Goal: Task Accomplishment & Management: Use online tool/utility

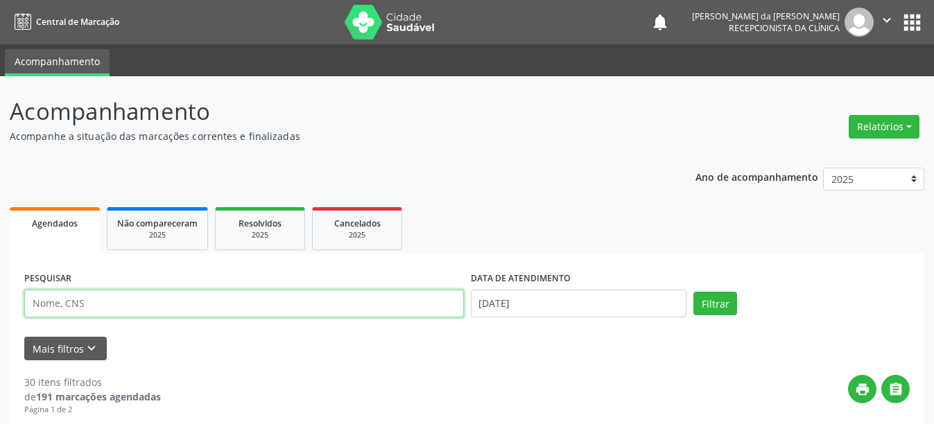
click at [157, 301] on input "text" at bounding box center [244, 304] width 440 height 28
type input "700000335908807"
click at [694, 292] on button "Filtrar" at bounding box center [716, 304] width 44 height 24
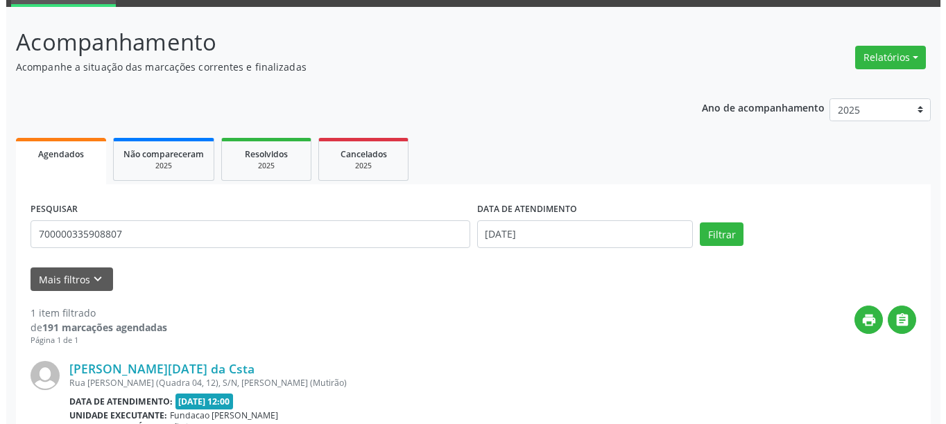
scroll to position [203, 0]
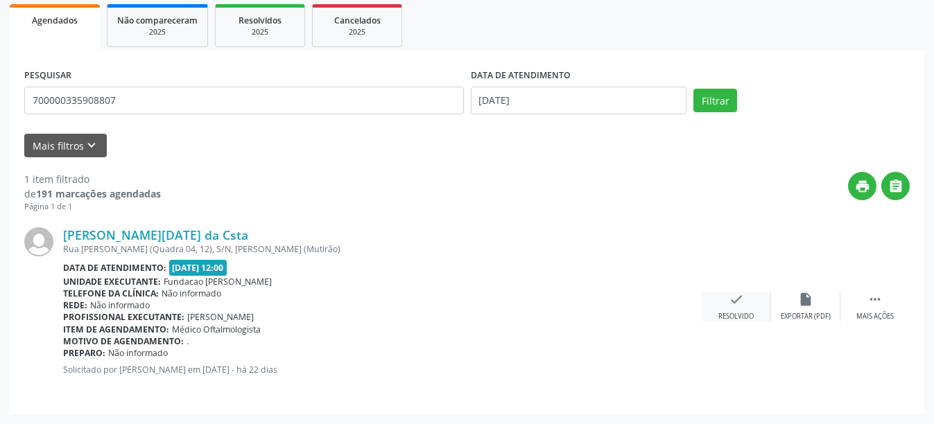
click at [736, 315] on div "Resolvido" at bounding box center [735, 317] width 35 height 10
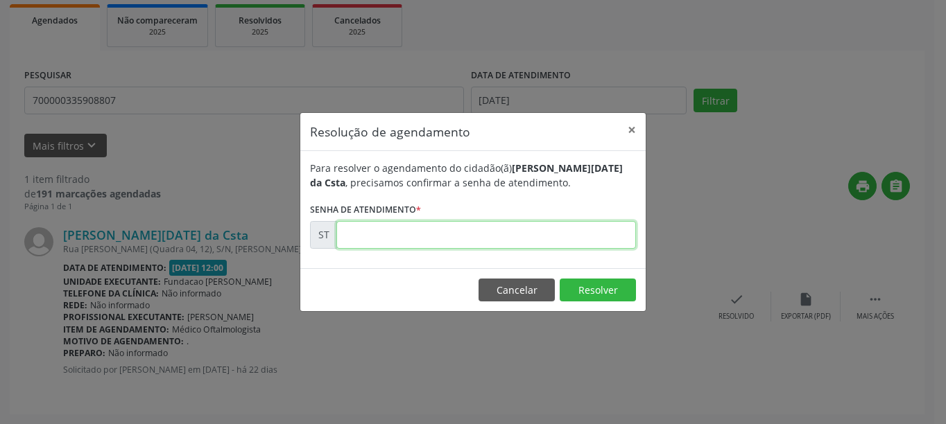
click at [440, 235] on input "text" at bounding box center [486, 235] width 300 height 28
type input "00013365"
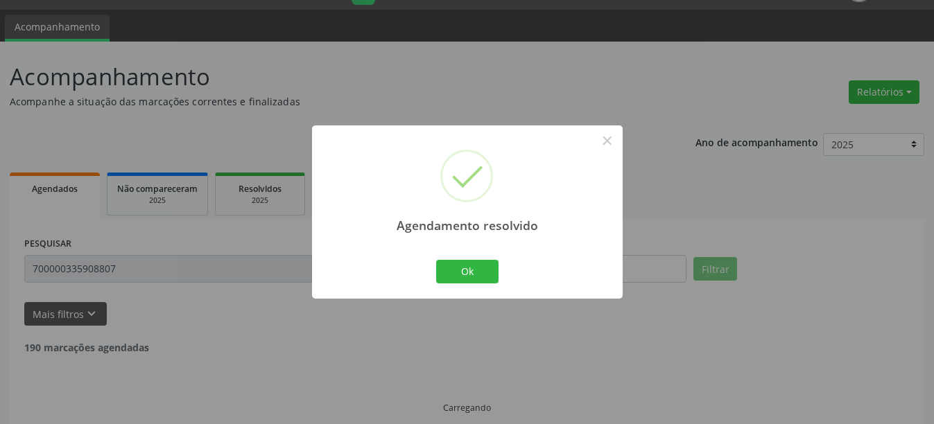
scroll to position [4, 0]
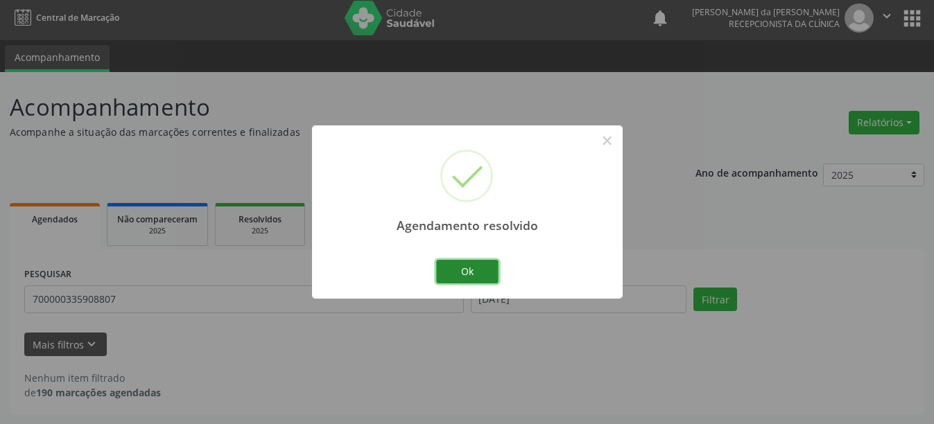
click at [459, 270] on button "Ok" at bounding box center [467, 272] width 62 height 24
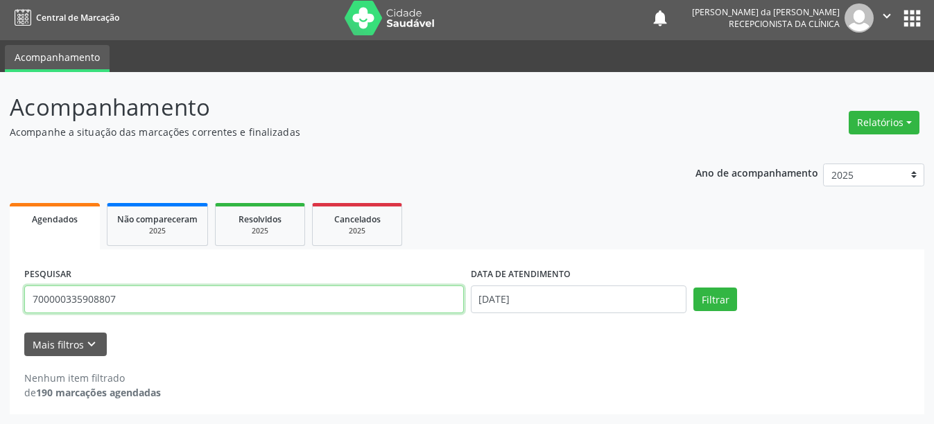
click at [147, 287] on input "700000335908807" at bounding box center [244, 300] width 440 height 28
type input "701806282978675"
click at [694, 288] on button "Filtrar" at bounding box center [716, 300] width 44 height 24
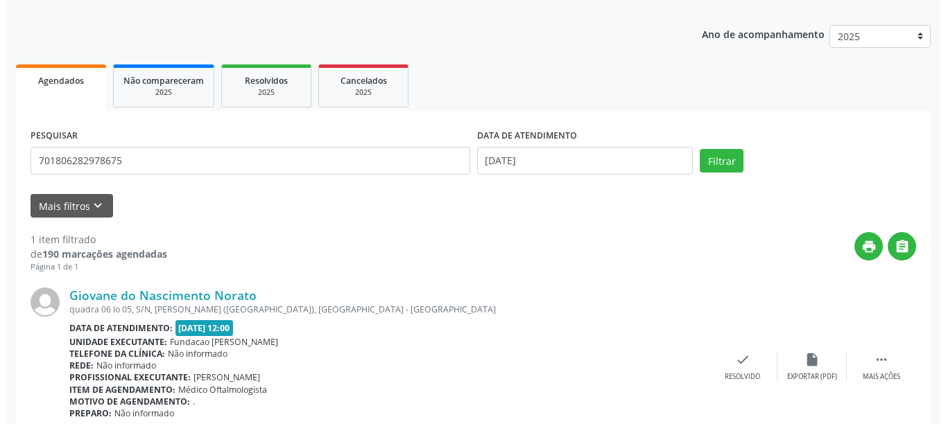
scroll to position [203, 0]
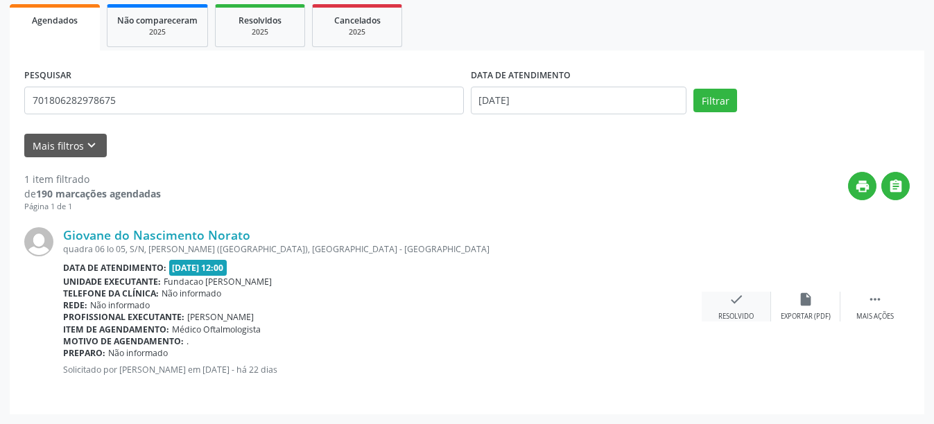
click at [730, 311] on div "check Resolvido" at bounding box center [736, 307] width 69 height 30
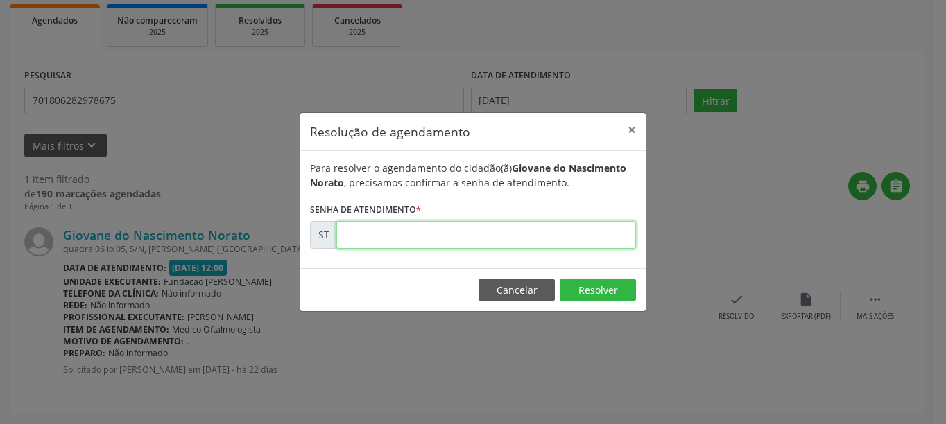
click at [453, 233] on input "text" at bounding box center [486, 235] width 300 height 28
type input "00013355"
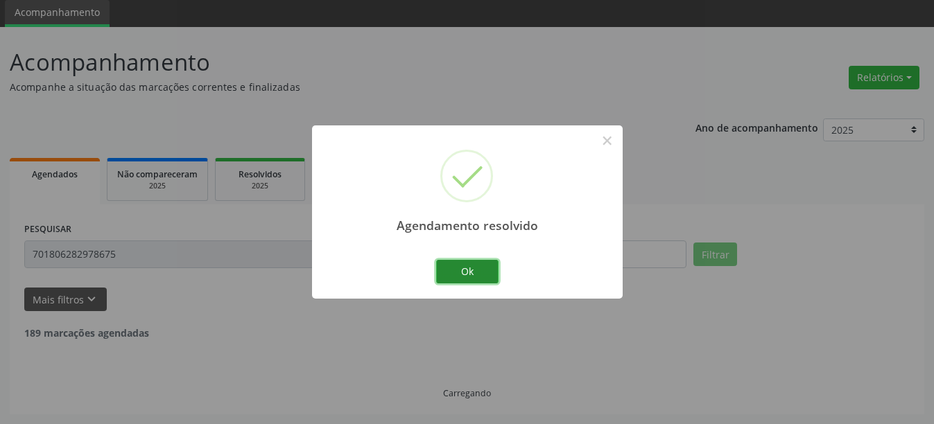
scroll to position [4, 0]
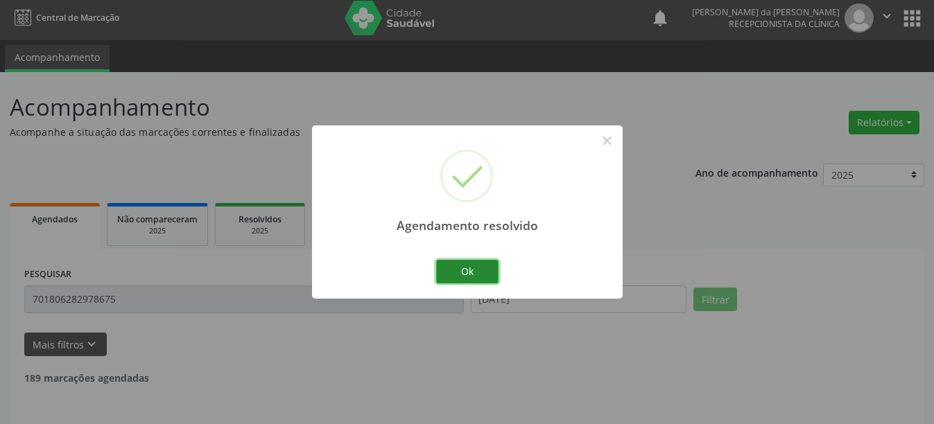
click at [473, 279] on button "Ok" at bounding box center [467, 272] width 62 height 24
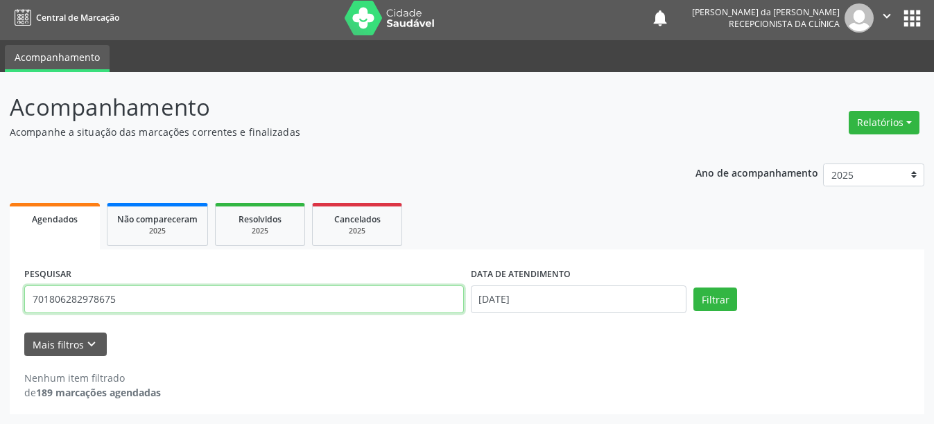
click at [114, 300] on input "701806282978675" at bounding box center [244, 300] width 440 height 28
type input "7"
type input "130771654560008"
click at [694, 288] on button "Filtrar" at bounding box center [716, 300] width 44 height 24
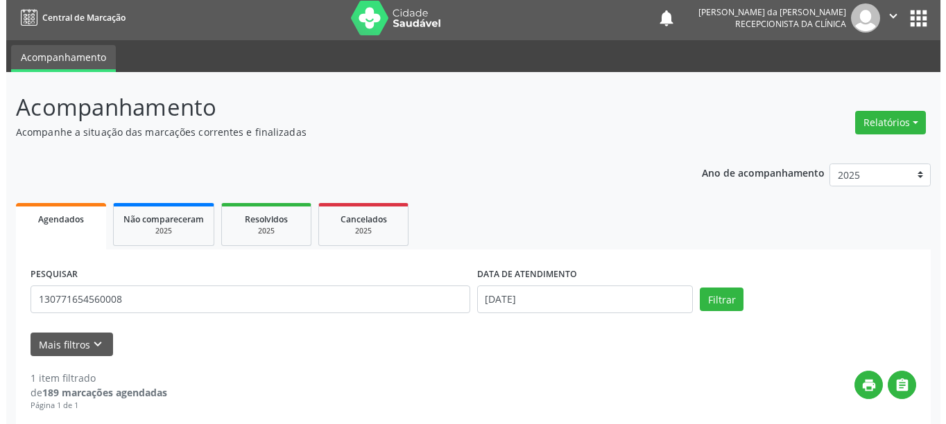
scroll to position [203, 0]
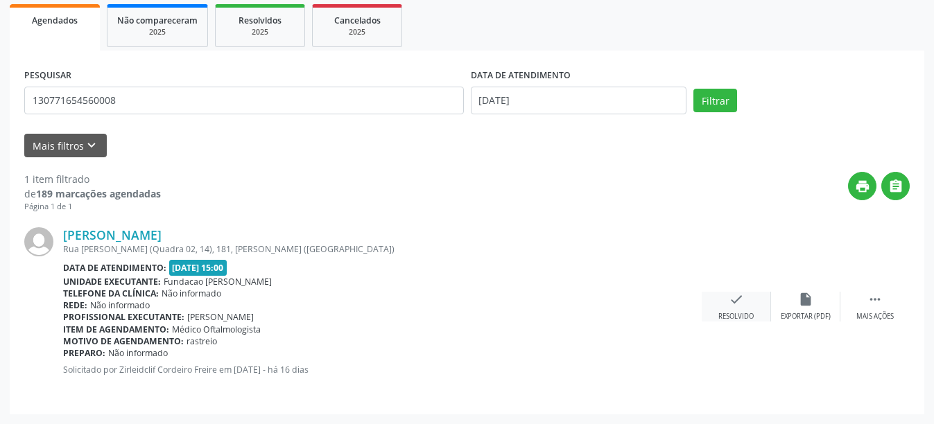
click at [735, 307] on div "check Resolvido" at bounding box center [736, 307] width 69 height 30
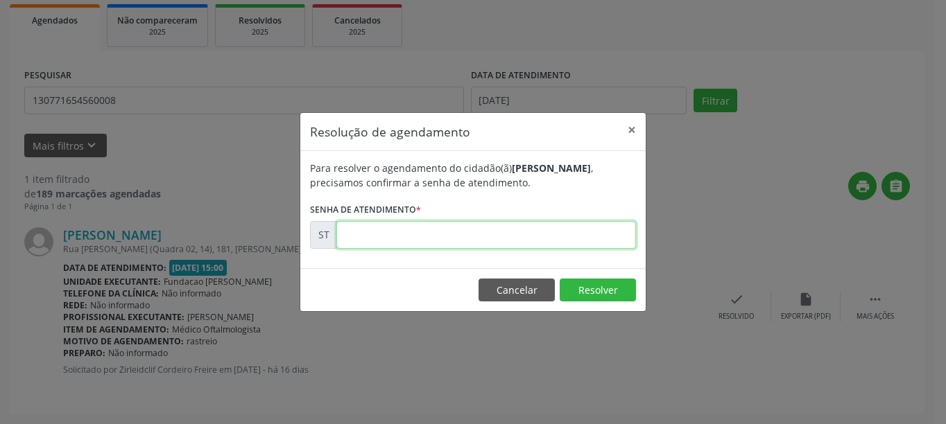
click at [383, 231] on input "text" at bounding box center [486, 235] width 300 height 28
type input "00014787"
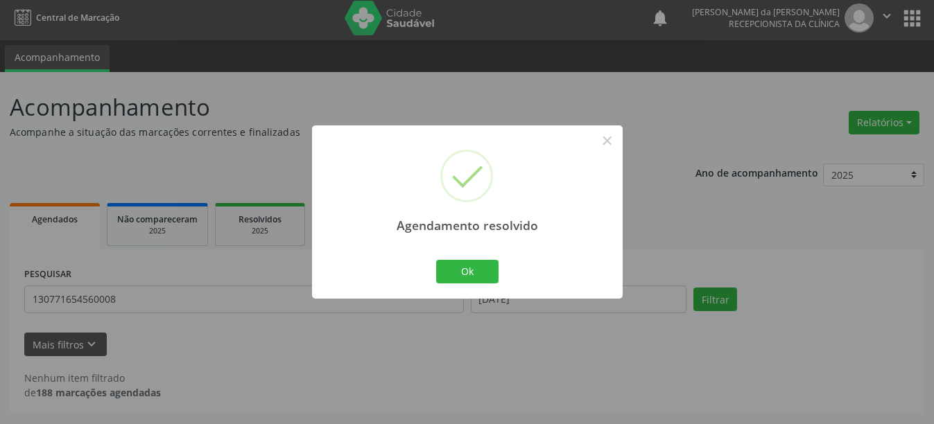
scroll to position [4, 0]
click at [491, 271] on button "Ok" at bounding box center [467, 272] width 62 height 24
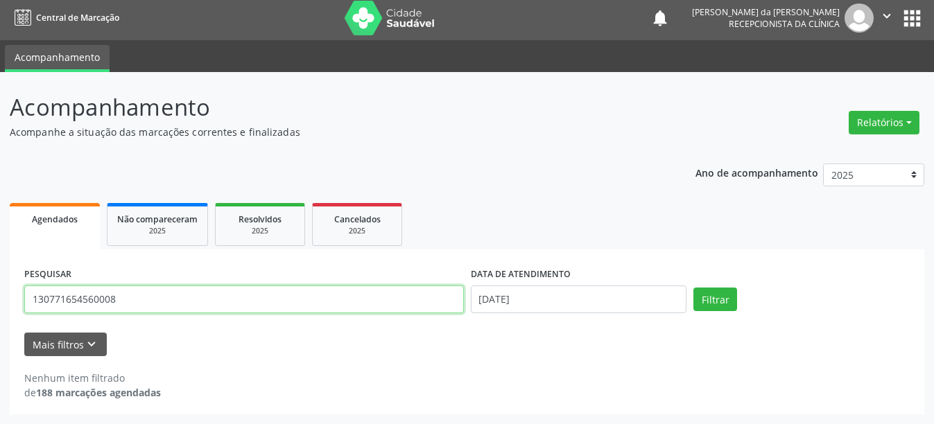
click at [130, 300] on input "130771654560008" at bounding box center [244, 300] width 440 height 28
type input "1"
type input "700601973039167"
click at [694, 288] on button "Filtrar" at bounding box center [716, 300] width 44 height 24
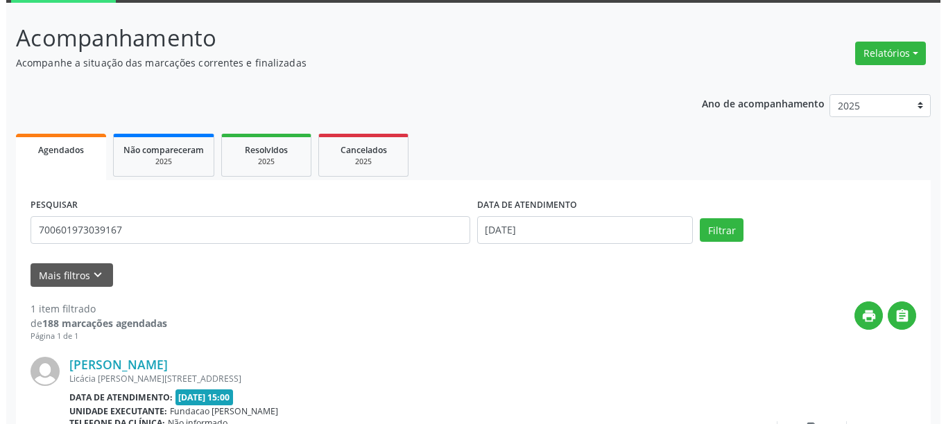
scroll to position [203, 0]
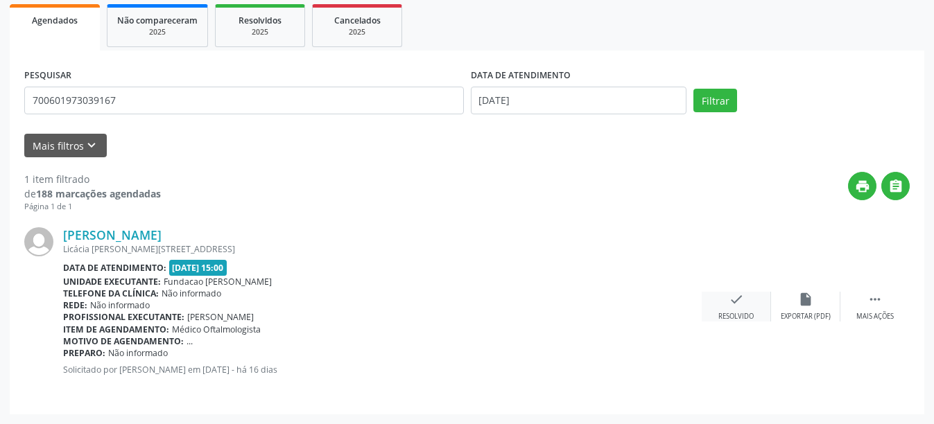
click at [734, 314] on div "Resolvido" at bounding box center [735, 317] width 35 height 10
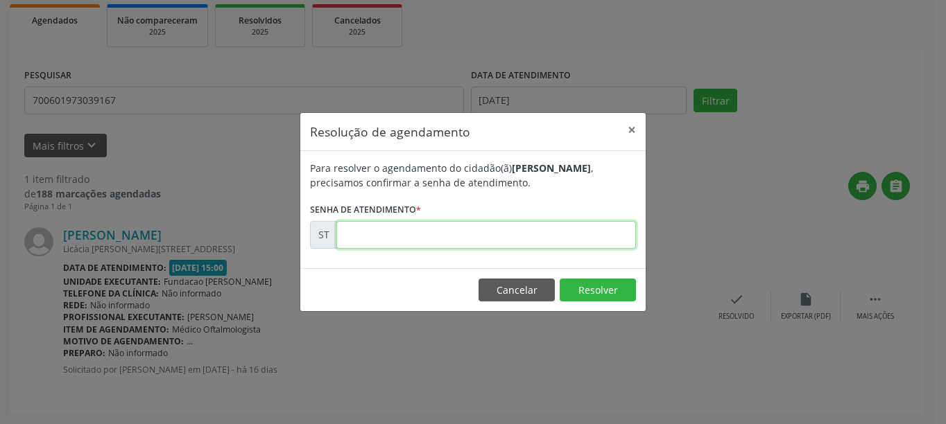
click at [488, 243] on input "text" at bounding box center [486, 235] width 300 height 28
type input "00014789"
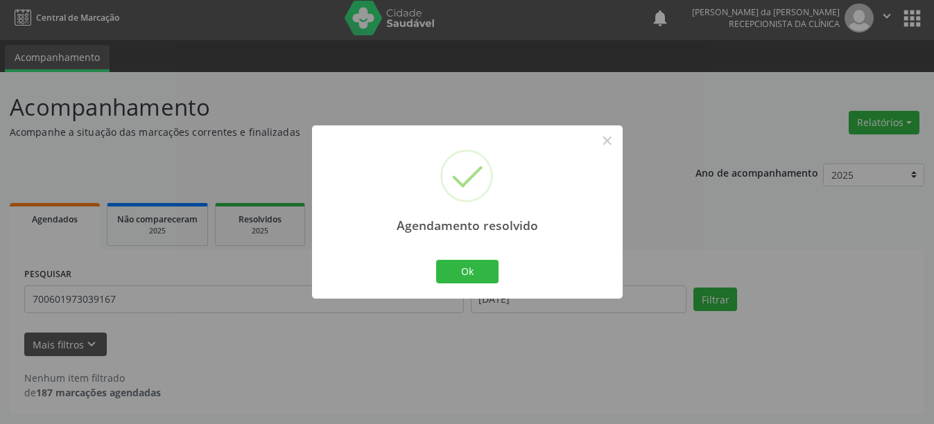
scroll to position [4, 0]
click at [458, 275] on button "Ok" at bounding box center [467, 272] width 62 height 24
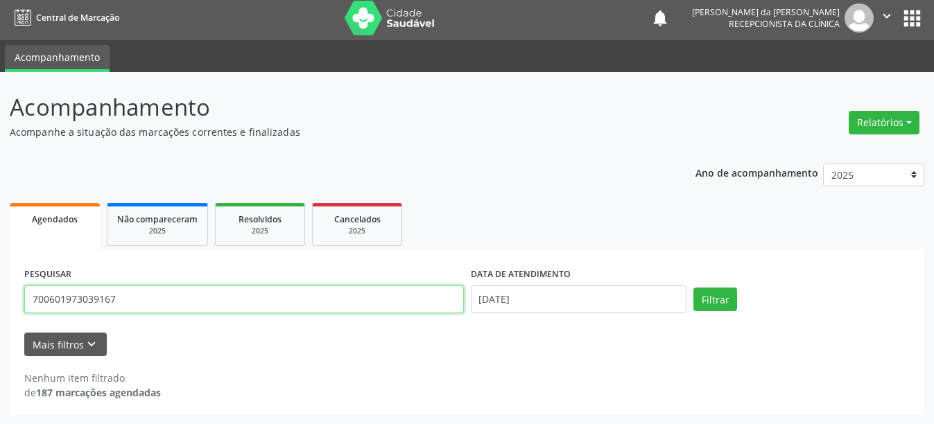
click at [173, 296] on input "700601973039167" at bounding box center [244, 300] width 440 height 28
type input "7"
type input "708705152450295"
click at [694, 288] on button "Filtrar" at bounding box center [716, 300] width 44 height 24
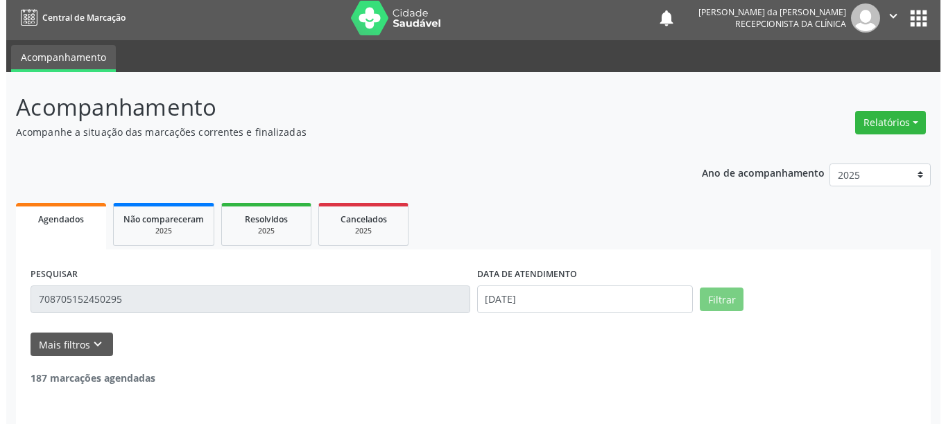
scroll to position [143, 0]
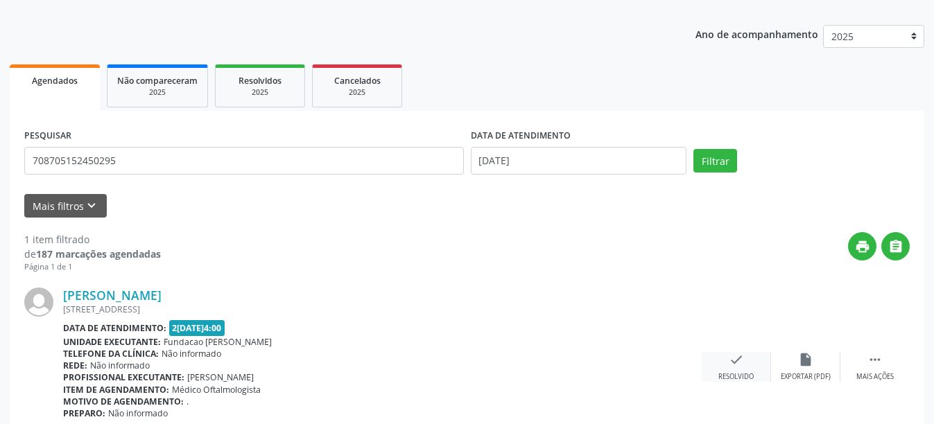
click at [746, 371] on div "check Resolvido" at bounding box center [736, 367] width 69 height 30
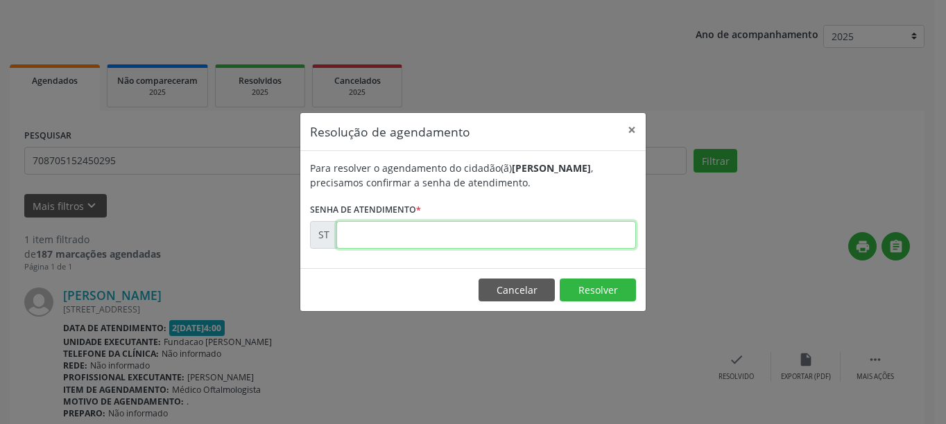
click at [415, 238] on input "text" at bounding box center [486, 235] width 300 height 28
type input "00016681"
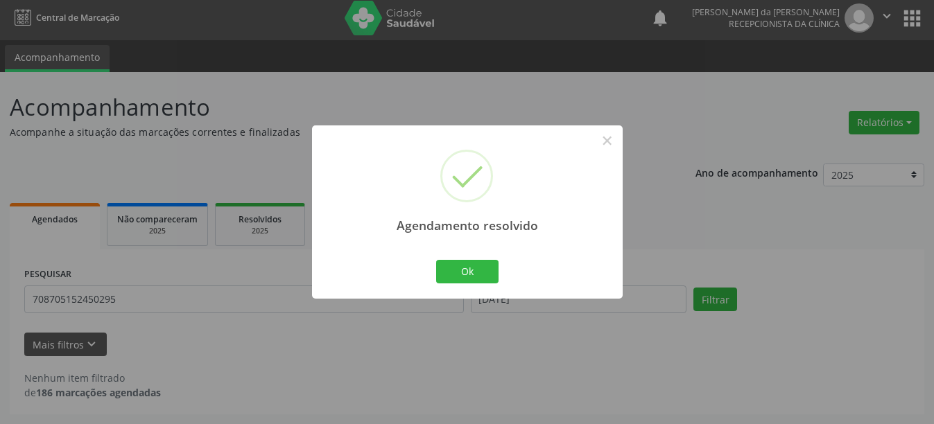
scroll to position [4, 0]
click at [459, 268] on button "Ok" at bounding box center [467, 272] width 62 height 24
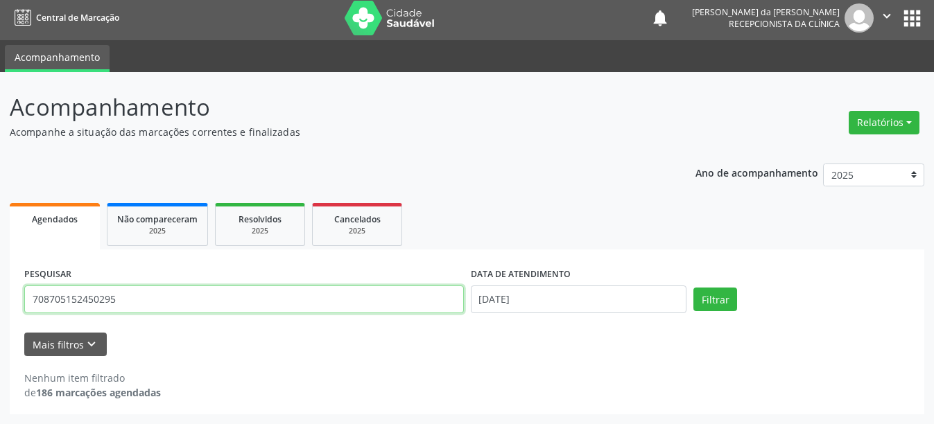
click at [172, 304] on input "708705152450295" at bounding box center [244, 300] width 440 height 28
type input "7"
type input "704207287119086"
click at [694, 288] on button "Filtrar" at bounding box center [716, 300] width 44 height 24
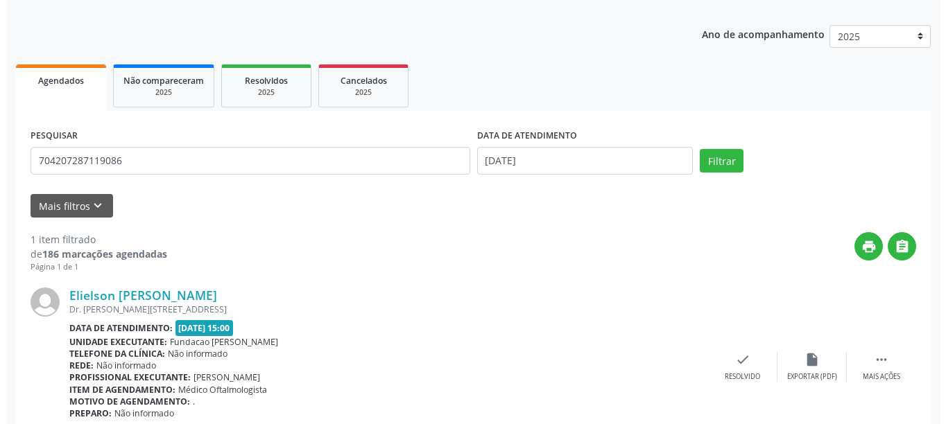
scroll to position [203, 0]
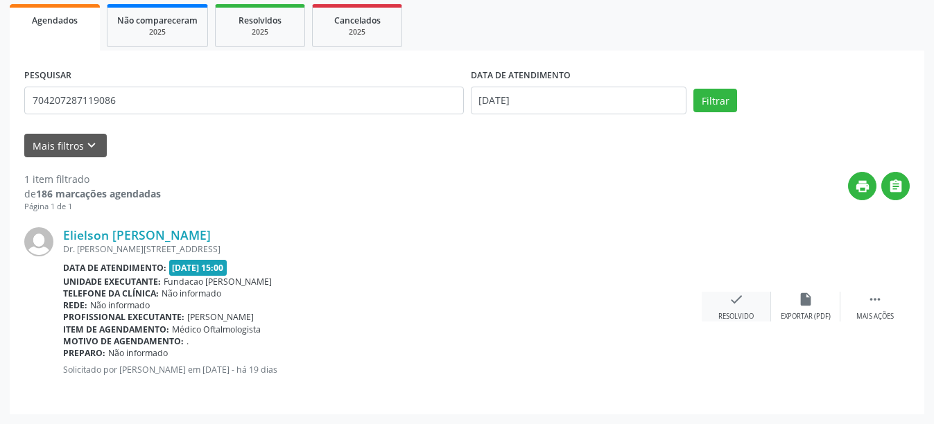
click at [735, 310] on div "check Resolvido" at bounding box center [736, 307] width 69 height 30
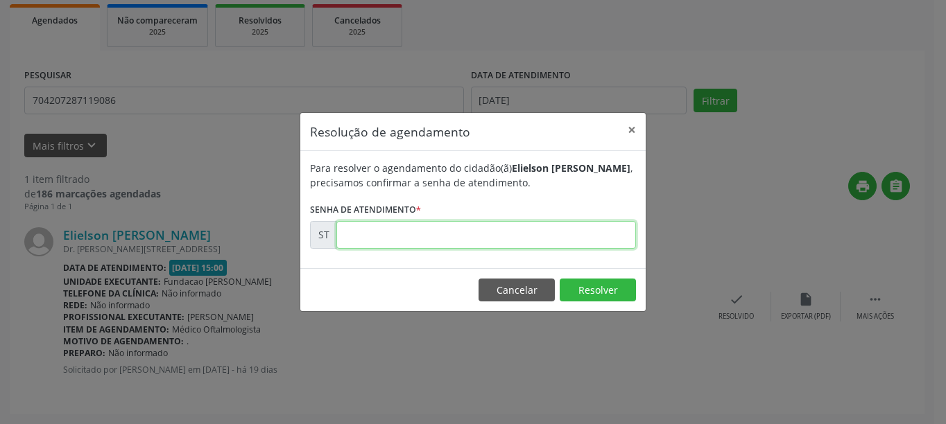
click at [408, 232] on input "text" at bounding box center [486, 235] width 300 height 28
type input "00014558"
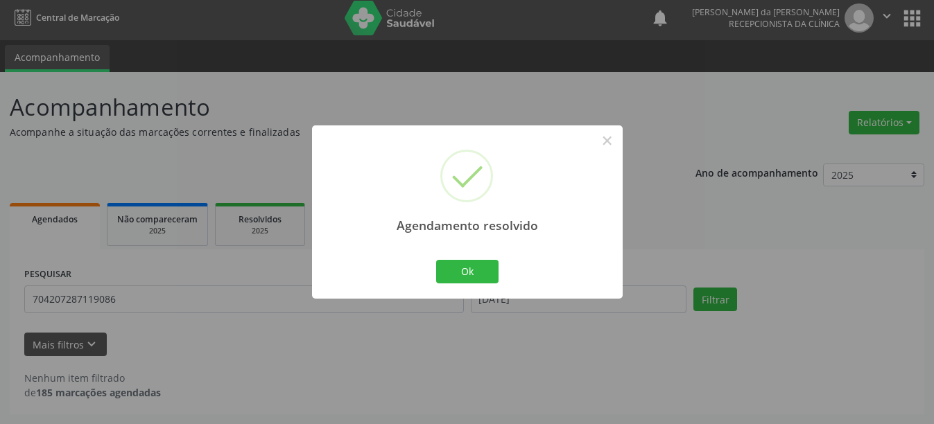
scroll to position [4, 0]
click at [475, 273] on button "Ok" at bounding box center [467, 272] width 62 height 24
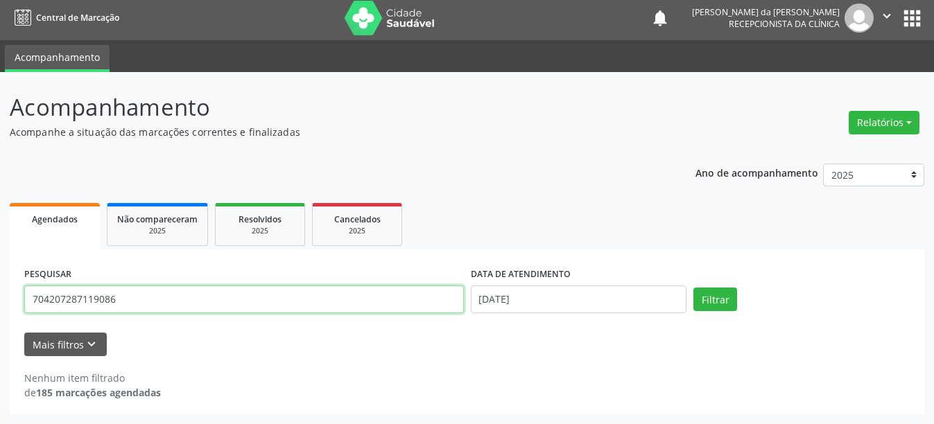
click at [234, 301] on input "704207287119086" at bounding box center [244, 300] width 440 height 28
type input "7"
type input "898002966643236"
click at [694, 288] on button "Filtrar" at bounding box center [716, 300] width 44 height 24
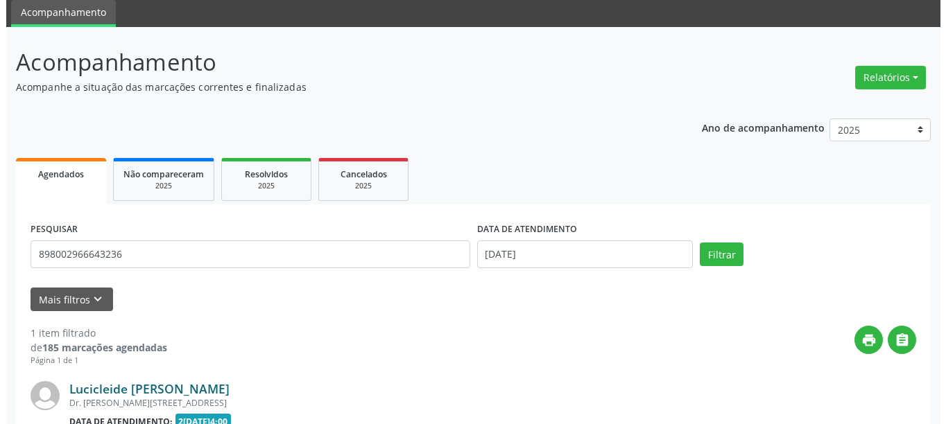
scroll to position [188, 0]
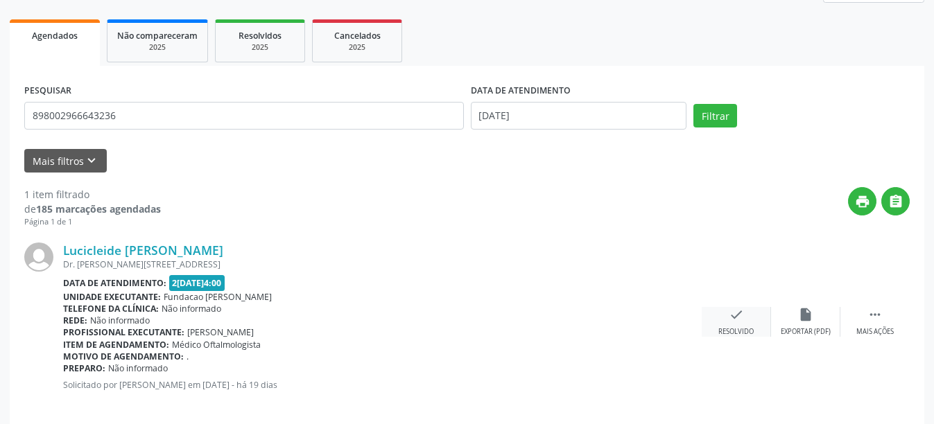
click at [742, 320] on icon "check" at bounding box center [736, 314] width 15 height 15
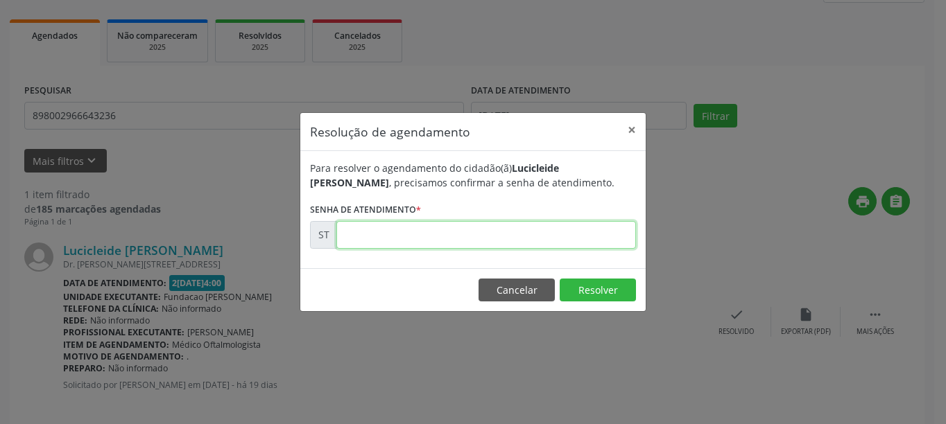
click at [415, 233] on input "text" at bounding box center [486, 235] width 300 height 28
type input "00014465"
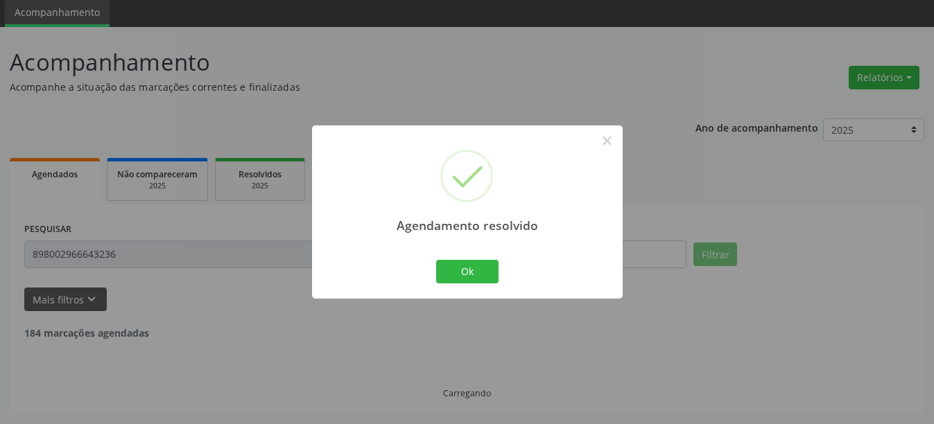
scroll to position [4, 0]
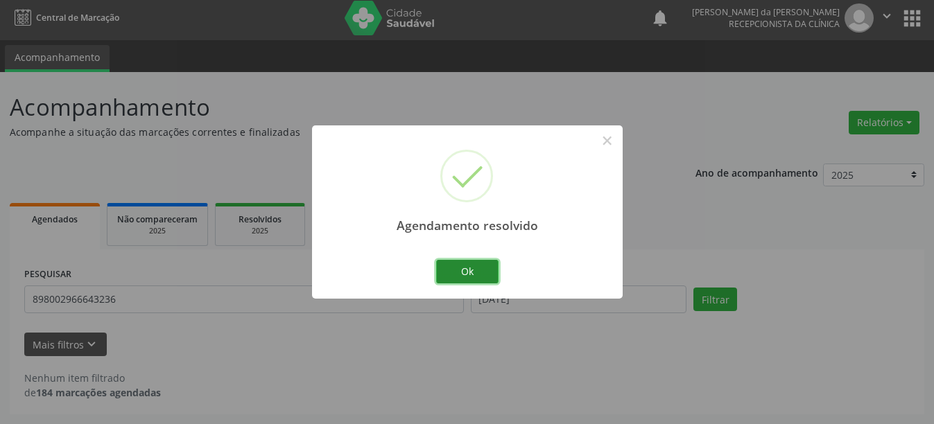
click at [477, 275] on button "Ok" at bounding box center [467, 272] width 62 height 24
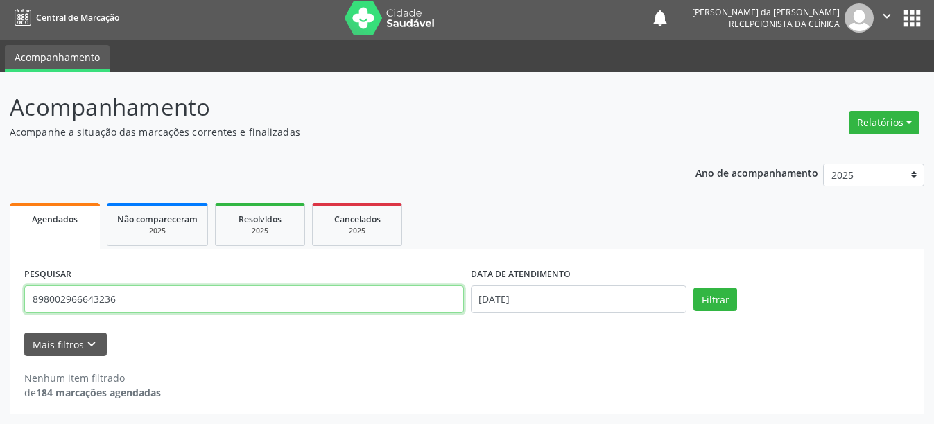
click at [179, 308] on input "898002966643236" at bounding box center [244, 300] width 440 height 28
type input "8"
type input "706209008058962"
click at [694, 288] on button "Filtrar" at bounding box center [716, 300] width 44 height 24
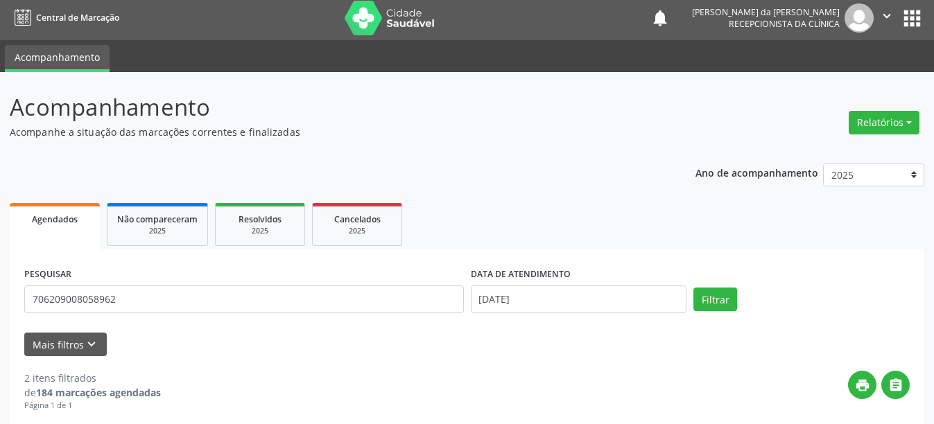
scroll to position [212, 0]
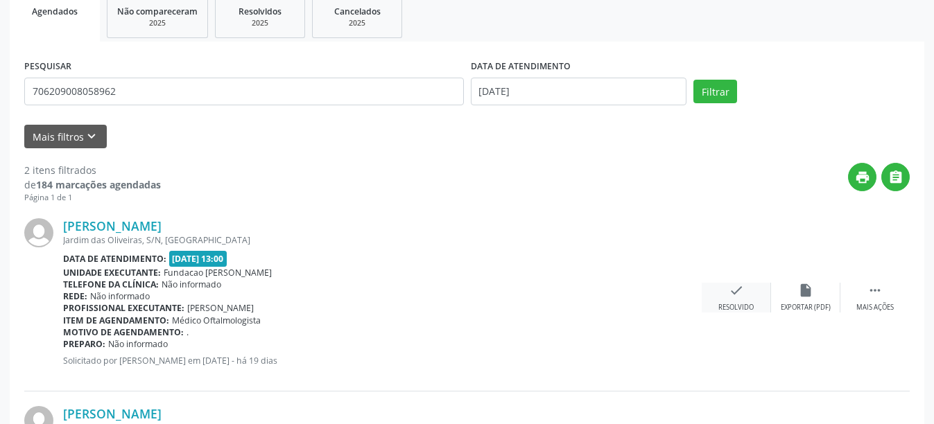
click at [755, 301] on div "check Resolvido" at bounding box center [736, 298] width 69 height 30
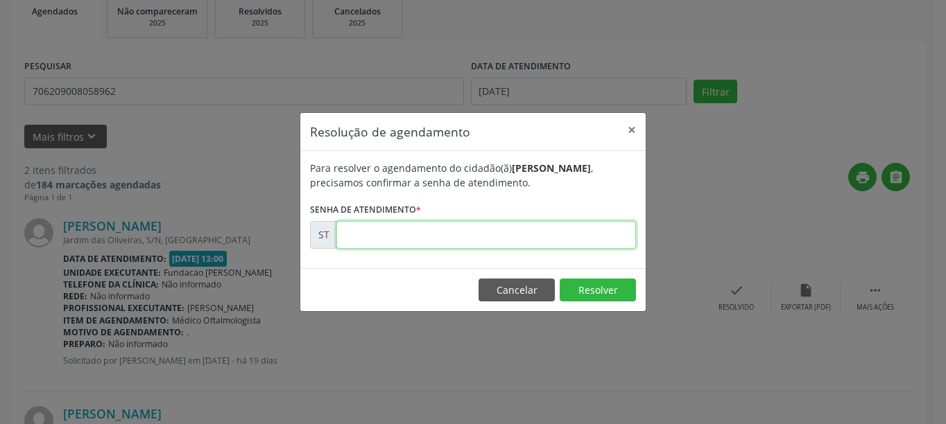
click at [415, 239] on input "text" at bounding box center [486, 235] width 300 height 28
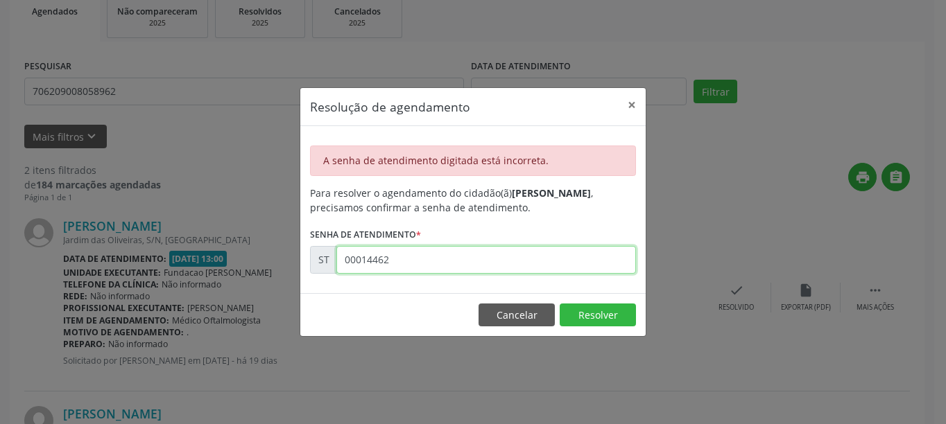
click at [407, 268] on input "00014462" at bounding box center [486, 260] width 300 height 28
type input "00014462"
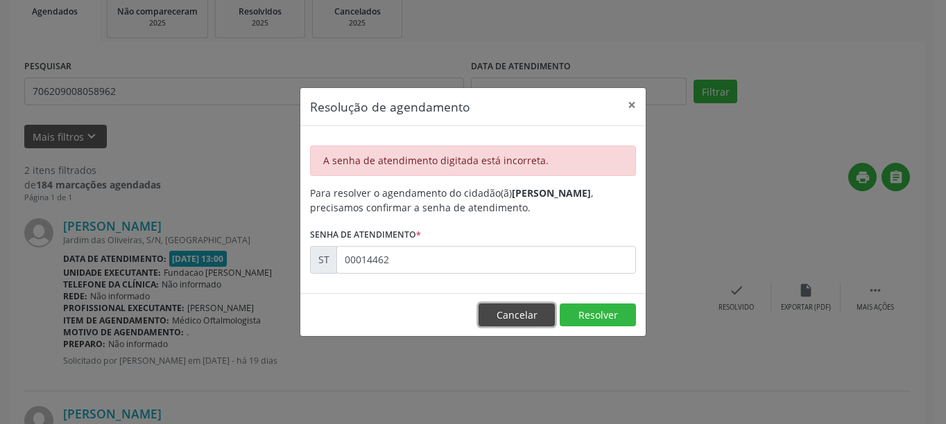
click at [510, 322] on button "Cancelar" at bounding box center [517, 316] width 76 height 24
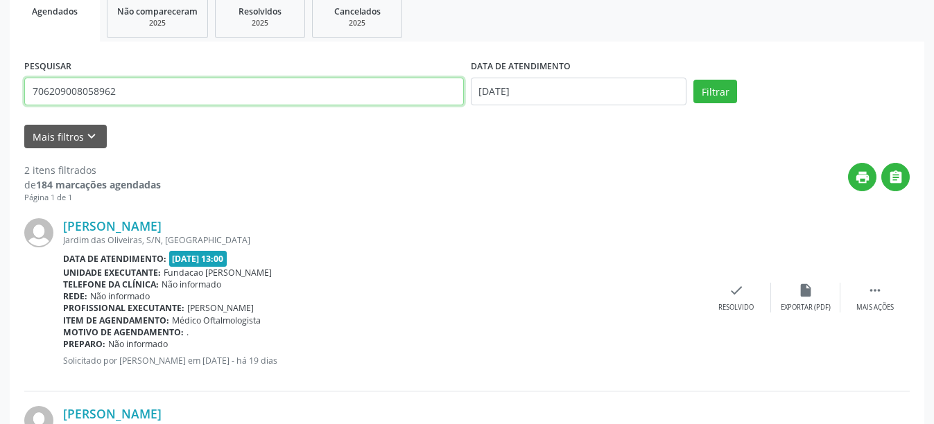
click at [157, 89] on input "706209008058962" at bounding box center [244, 92] width 440 height 28
type input "7"
type input "706209008058962"
click at [743, 293] on icon "check" at bounding box center [736, 290] width 15 height 15
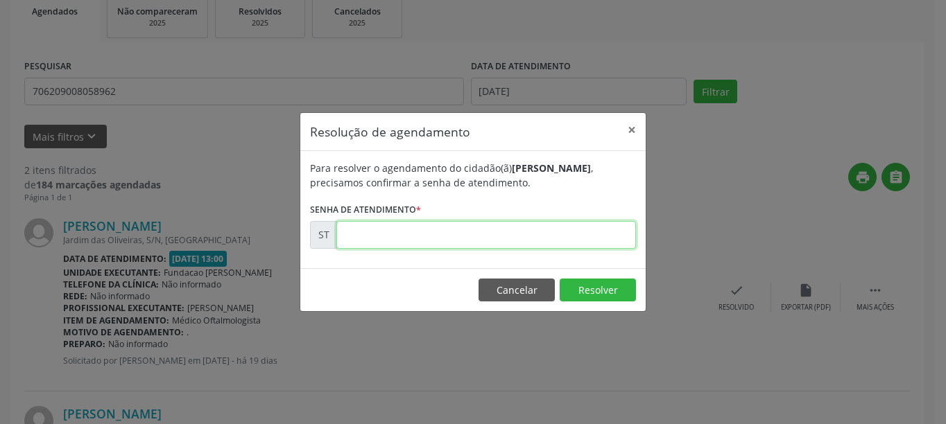
click at [441, 236] on input "text" at bounding box center [486, 235] width 300 height 28
type input "00014462"
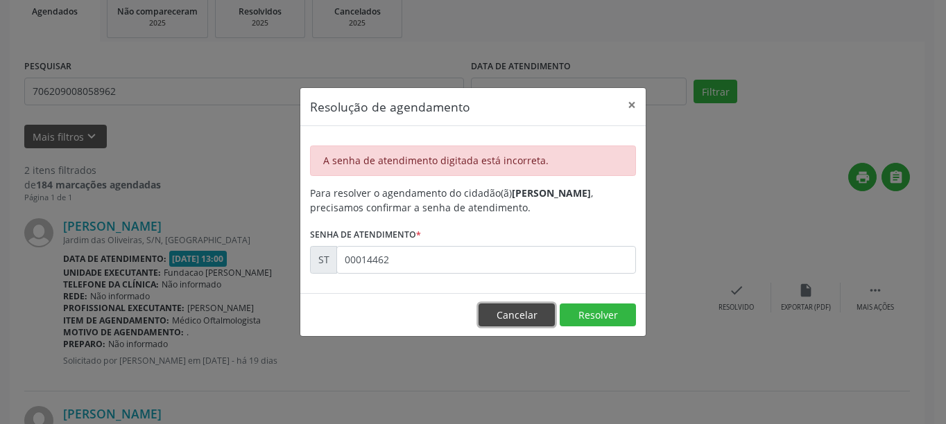
click at [513, 306] on button "Cancelar" at bounding box center [517, 316] width 76 height 24
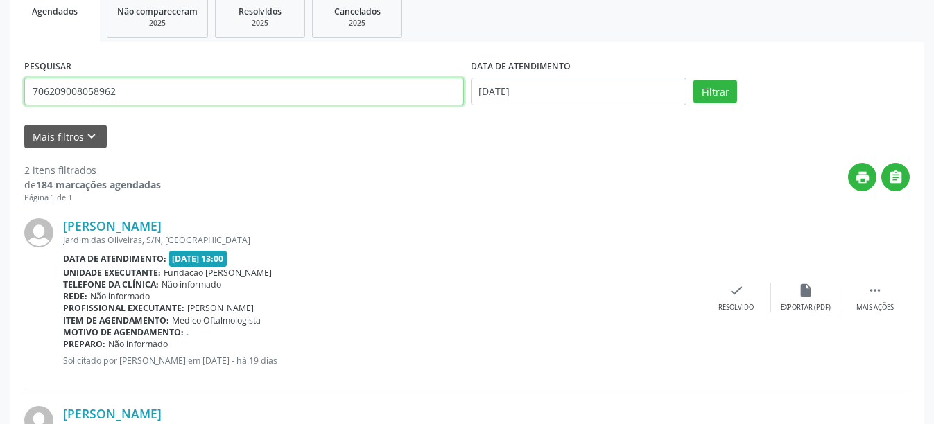
click at [137, 89] on input "706209008058962" at bounding box center [244, 92] width 440 height 28
type input "7"
type input "700201410148826"
click at [694, 80] on button "Filtrar" at bounding box center [716, 92] width 44 height 24
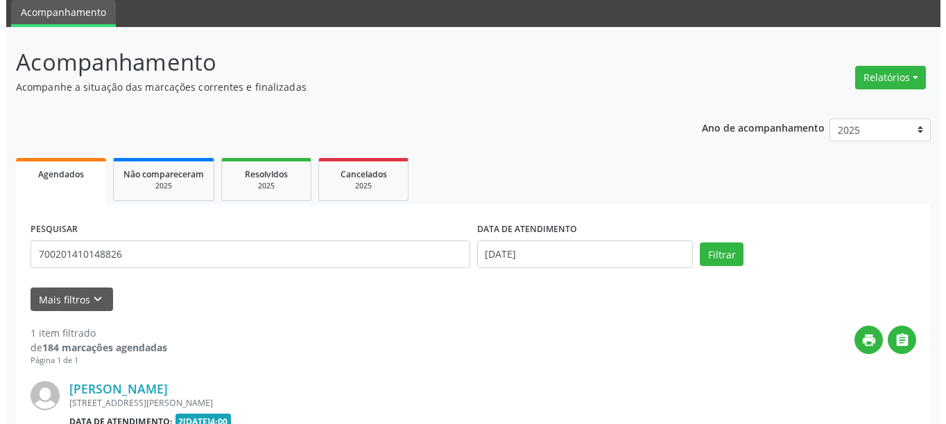
scroll to position [203, 0]
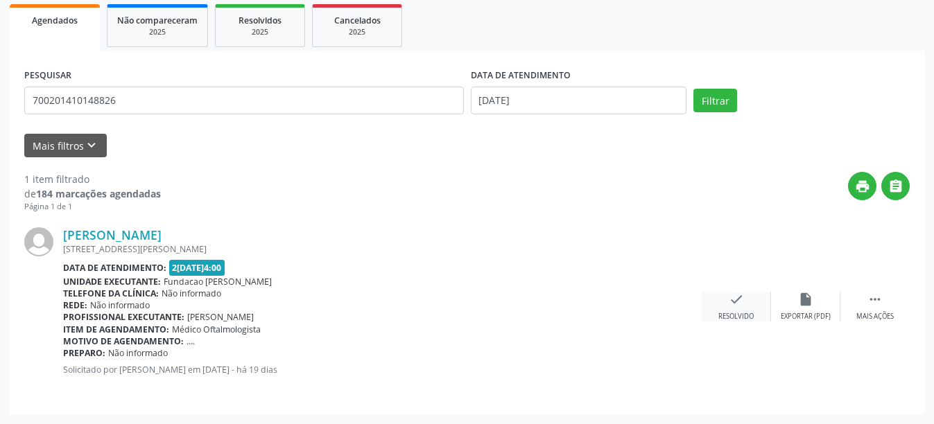
click at [728, 310] on div "check Resolvido" at bounding box center [736, 307] width 69 height 30
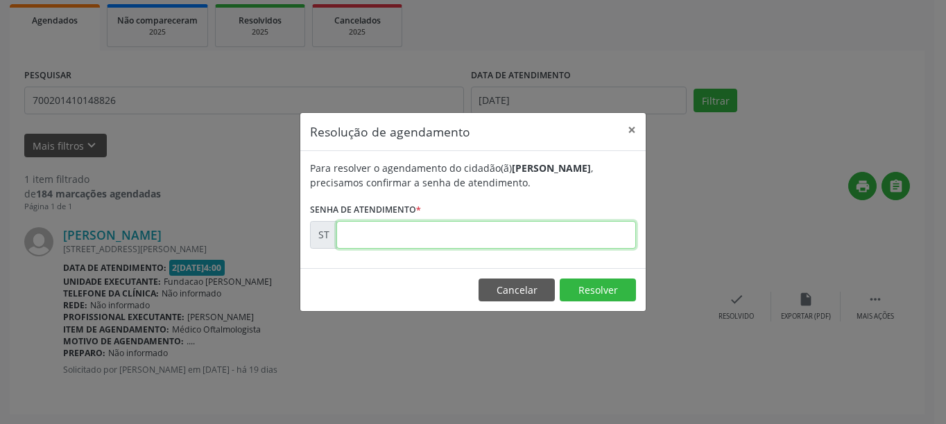
click at [434, 231] on input "text" at bounding box center [486, 235] width 300 height 28
type input "00014495"
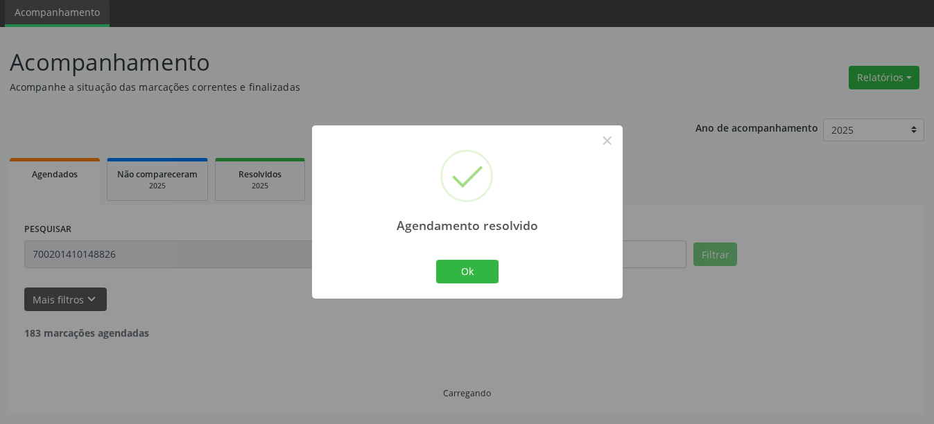
scroll to position [4, 0]
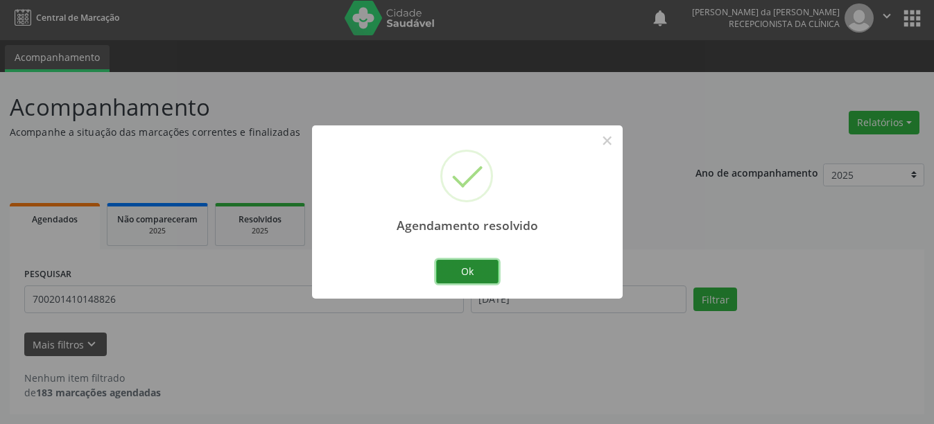
click at [469, 261] on button "Ok" at bounding box center [467, 272] width 62 height 24
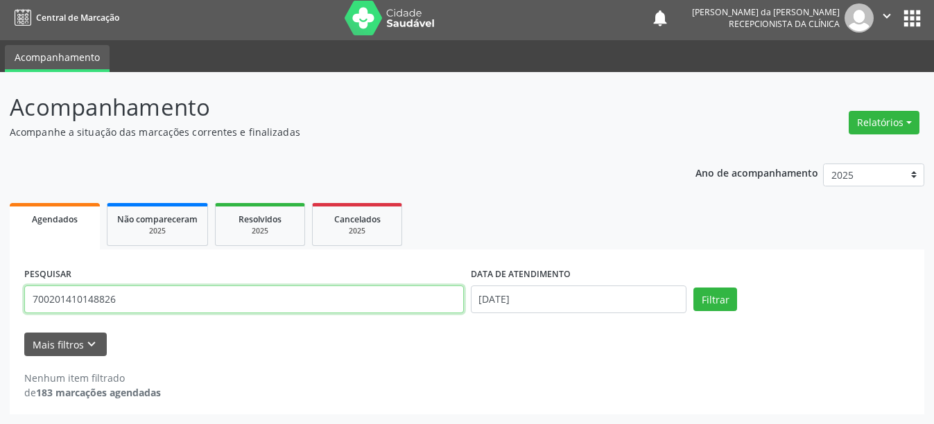
click at [186, 289] on input "700201410148826" at bounding box center [244, 300] width 440 height 28
type input "7"
type input "898004997708161"
click at [694, 288] on button "Filtrar" at bounding box center [716, 300] width 44 height 24
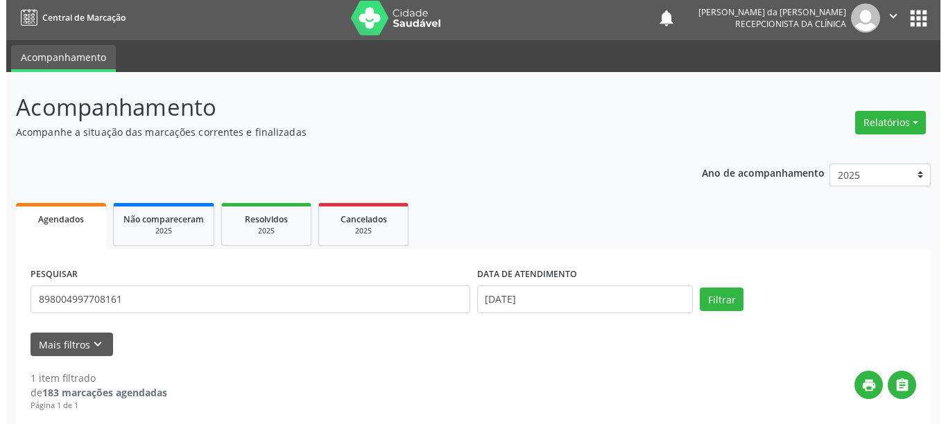
scroll to position [203, 0]
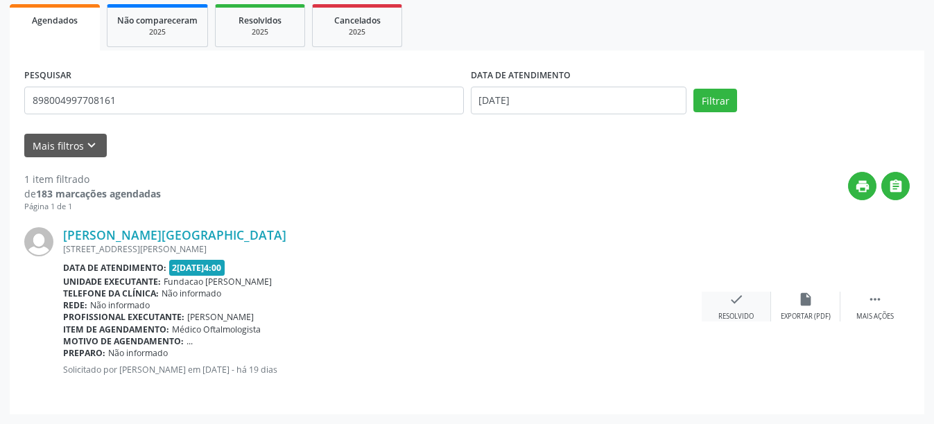
click at [739, 308] on div "check Resolvido" at bounding box center [736, 307] width 69 height 30
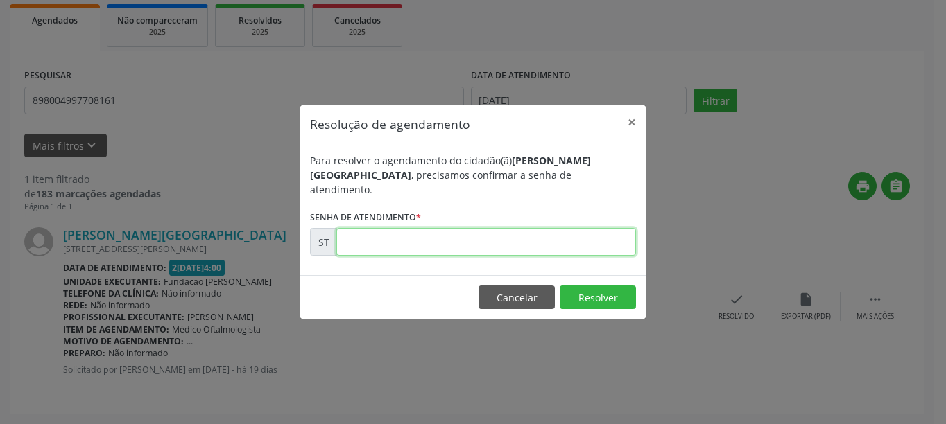
click at [426, 228] on input "text" at bounding box center [486, 242] width 300 height 28
type input "00014498"
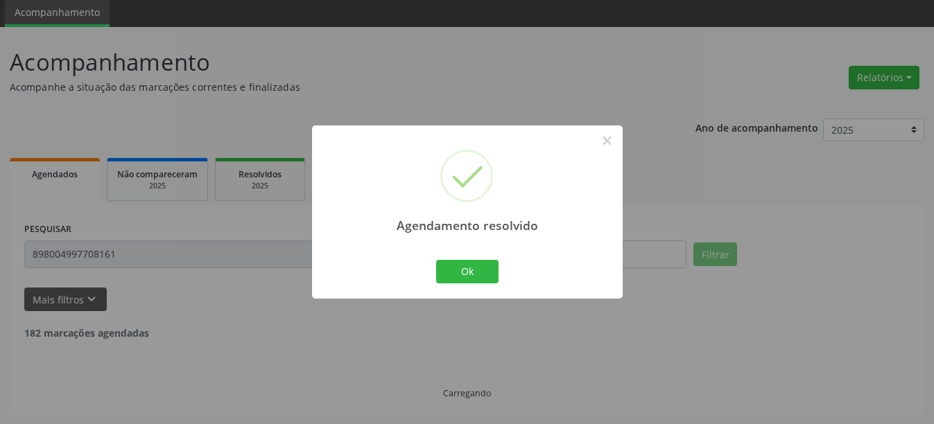
scroll to position [4, 0]
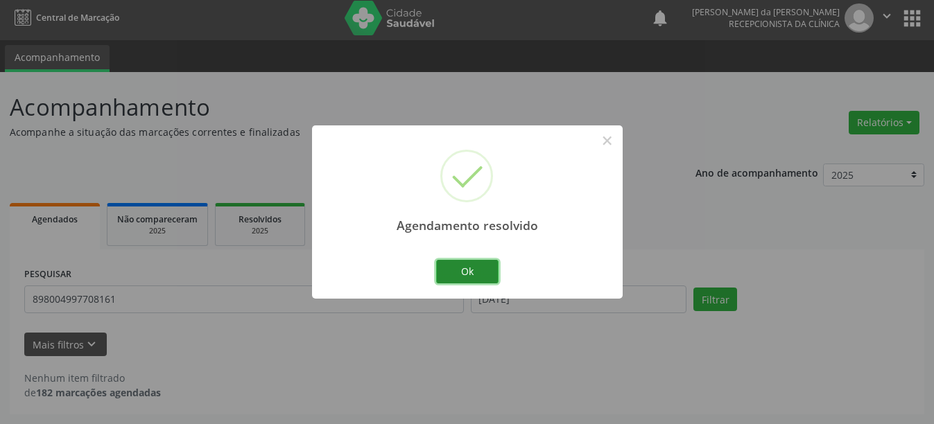
click at [485, 273] on button "Ok" at bounding box center [467, 272] width 62 height 24
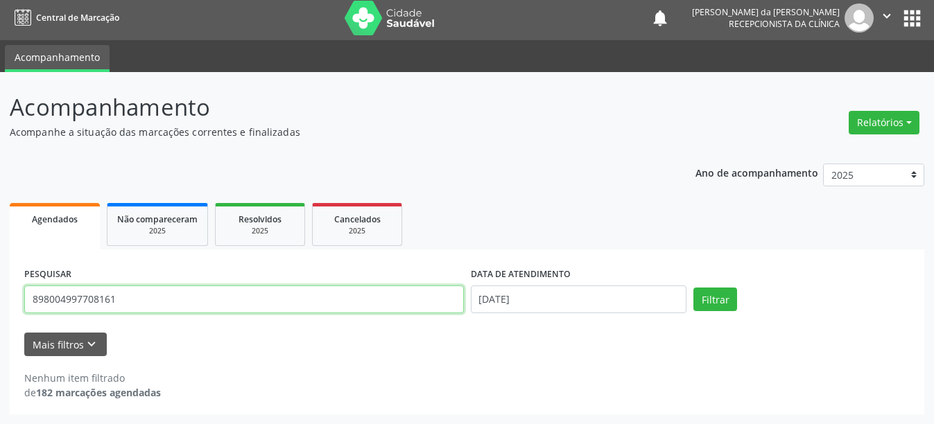
click at [193, 306] on input "898004997708161" at bounding box center [244, 300] width 440 height 28
type input "8"
type input "702009801961385"
click at [694, 288] on button "Filtrar" at bounding box center [716, 300] width 44 height 24
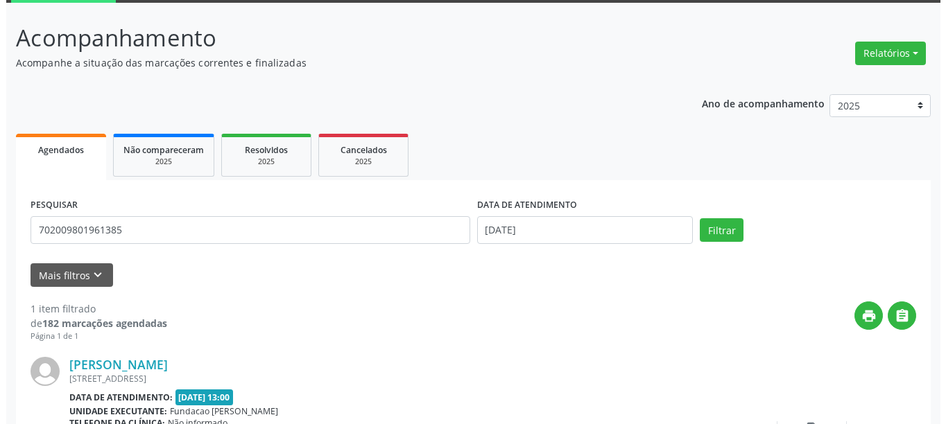
scroll to position [203, 0]
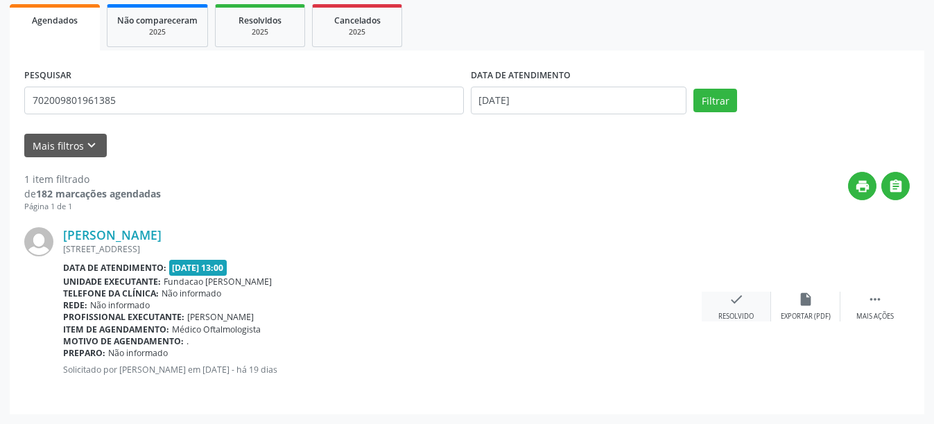
click at [721, 312] on div "Resolvido" at bounding box center [735, 317] width 35 height 10
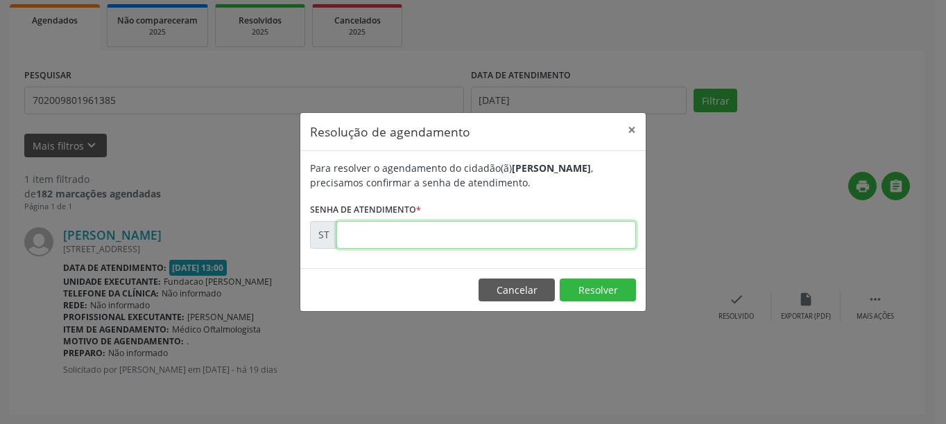
click at [458, 246] on input "text" at bounding box center [486, 235] width 300 height 28
type input "00014463"
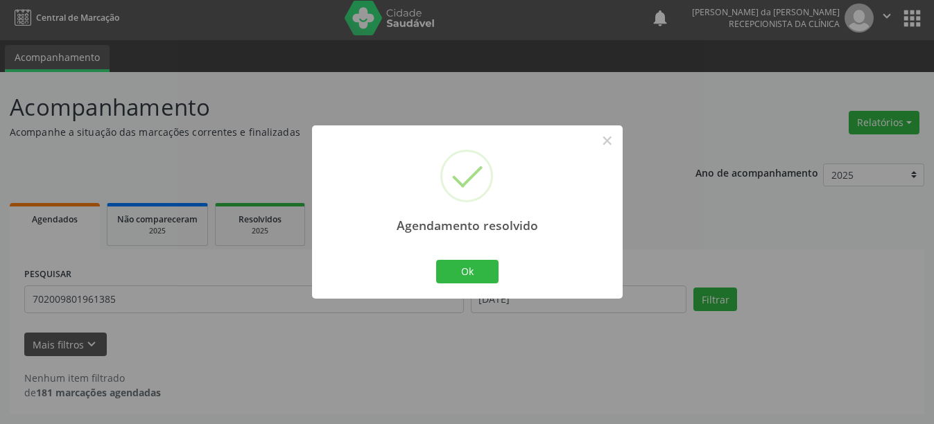
scroll to position [4, 0]
click at [468, 272] on button "Ok" at bounding box center [467, 272] width 62 height 24
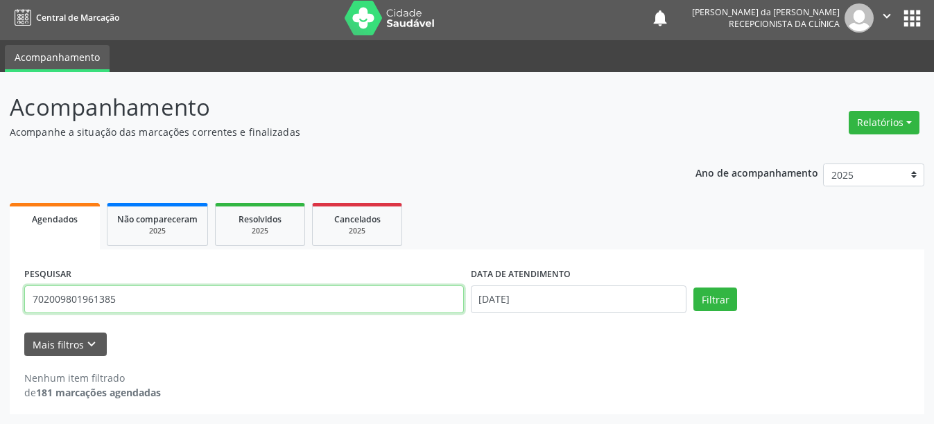
click at [153, 300] on input "702009801961385" at bounding box center [244, 300] width 440 height 28
type input "7"
type input "898002375860154"
click at [694, 288] on button "Filtrar" at bounding box center [716, 300] width 44 height 24
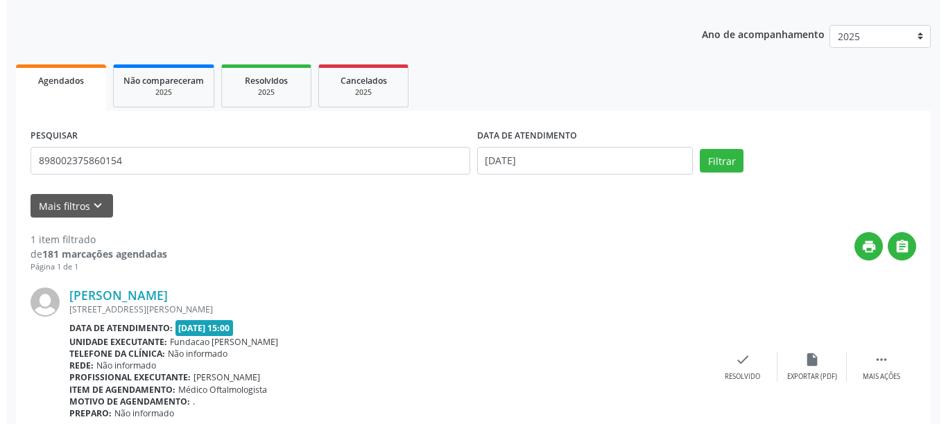
scroll to position [203, 0]
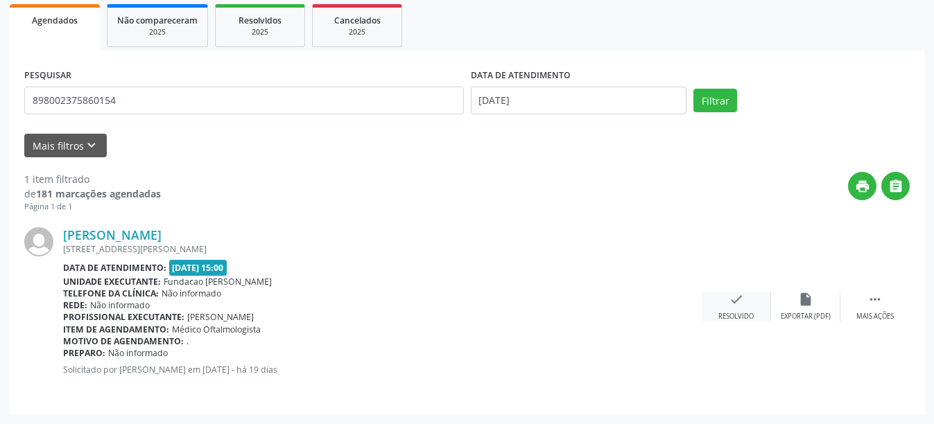
click at [752, 316] on div "Resolvido" at bounding box center [735, 317] width 35 height 10
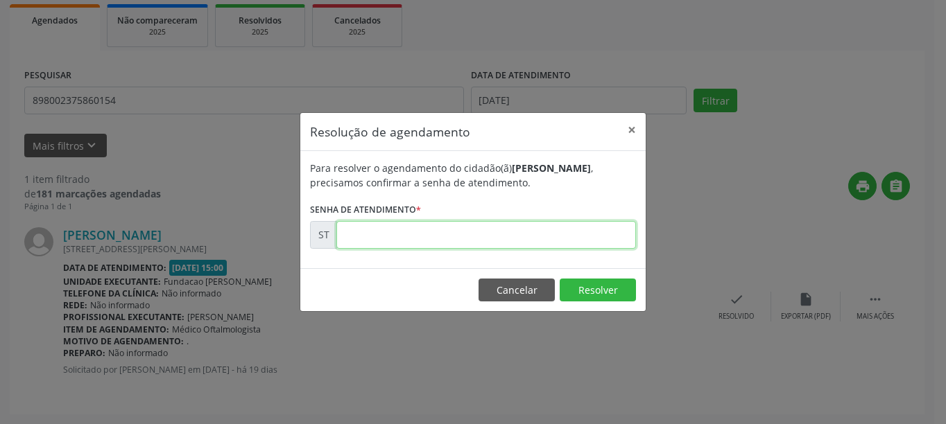
click at [431, 248] on input "text" at bounding box center [486, 235] width 300 height 28
type input "00014557"
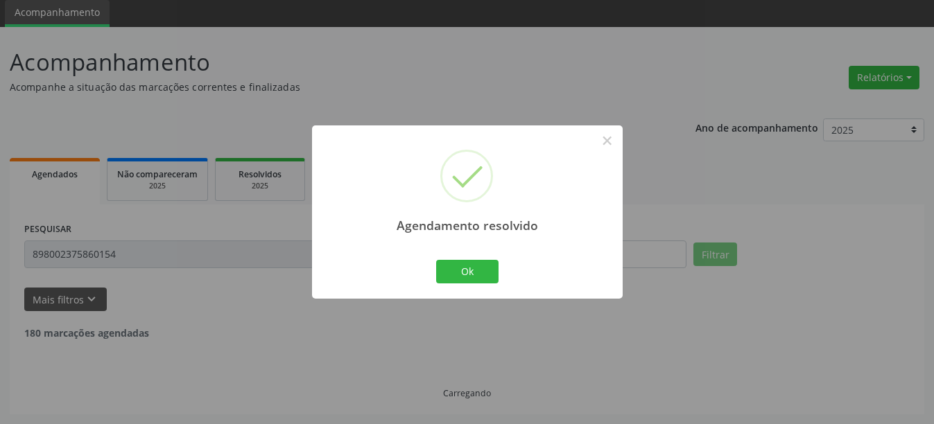
scroll to position [4, 0]
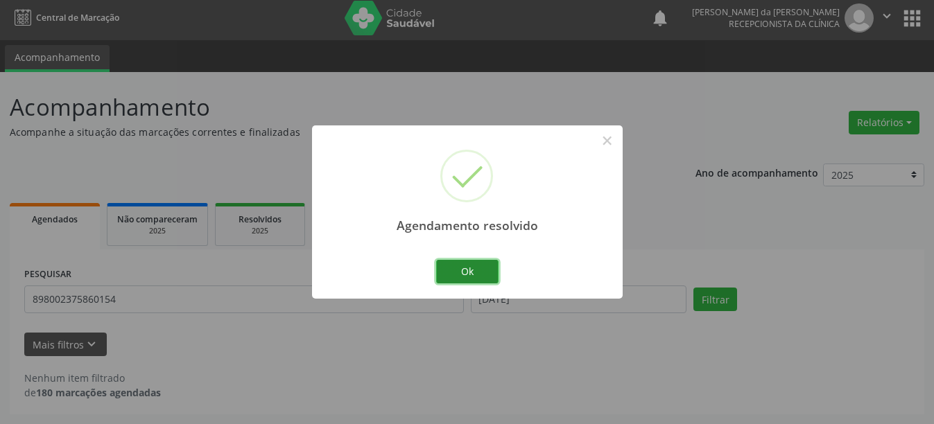
click at [466, 270] on button "Ok" at bounding box center [467, 272] width 62 height 24
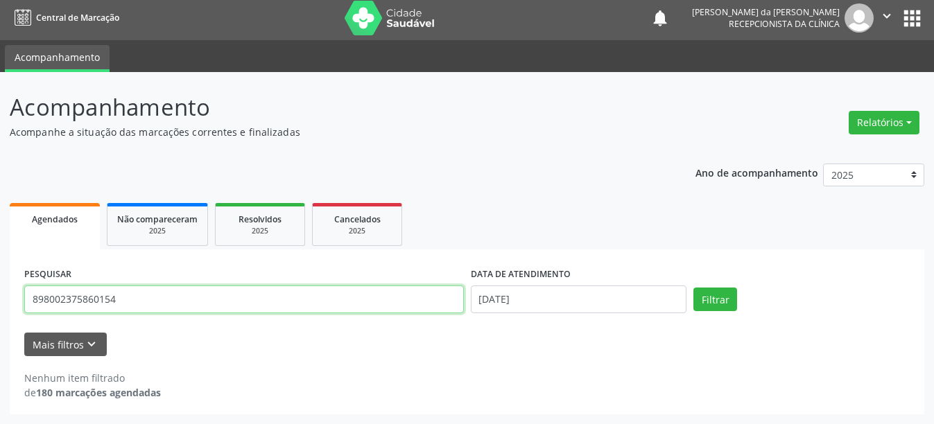
click at [134, 294] on input "898002375860154" at bounding box center [244, 300] width 440 height 28
type input "8"
type input "898003726183622"
click at [694, 288] on button "Filtrar" at bounding box center [716, 300] width 44 height 24
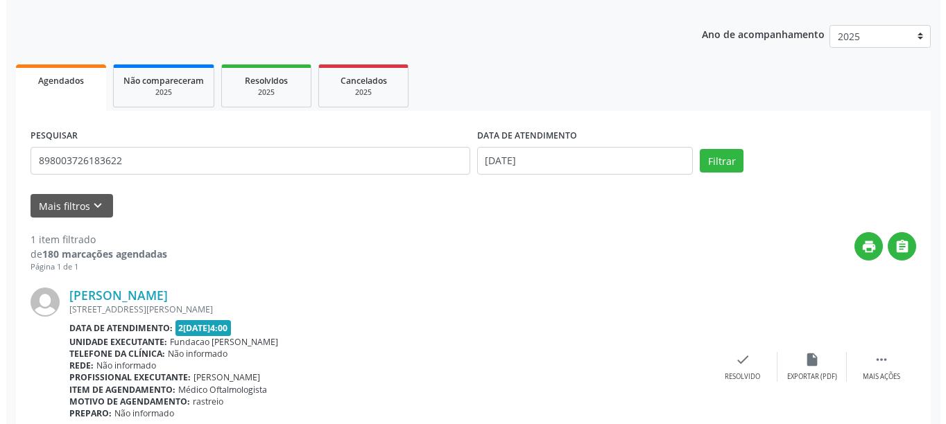
scroll to position [203, 0]
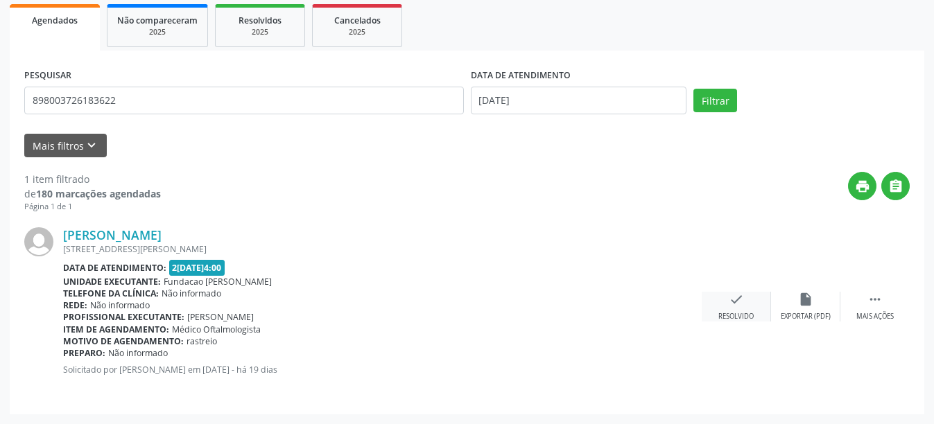
click at [717, 312] on div "check Resolvido" at bounding box center [736, 307] width 69 height 30
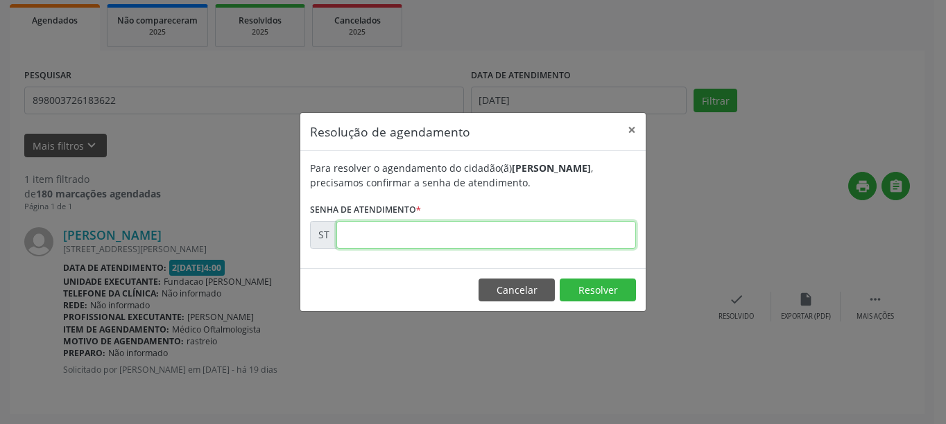
click at [432, 231] on input "text" at bounding box center [486, 235] width 300 height 28
type input "00014385"
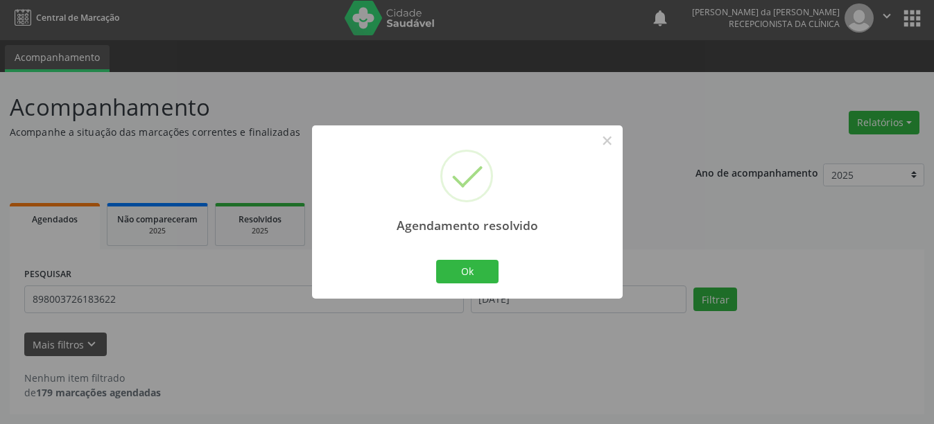
scroll to position [4, 0]
click at [490, 277] on button "Ok" at bounding box center [467, 272] width 62 height 24
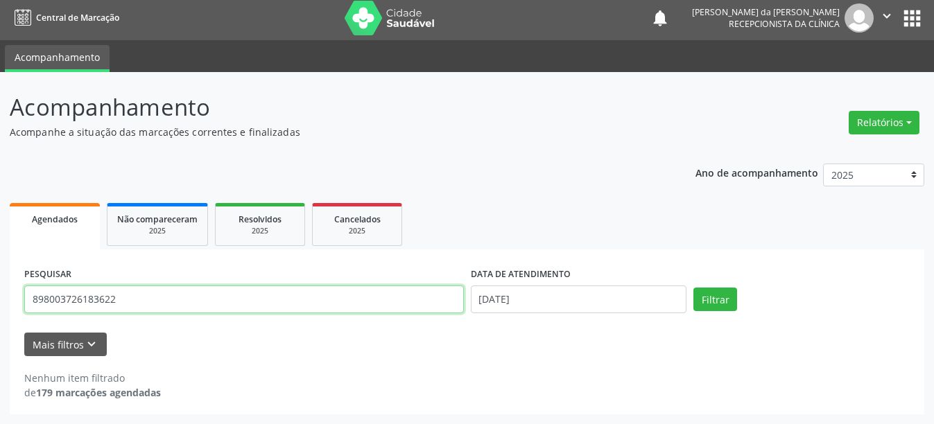
click at [137, 307] on input "898003726183622" at bounding box center [244, 300] width 440 height 28
type input "8"
type input "709601648234677"
click at [694, 288] on button "Filtrar" at bounding box center [716, 300] width 44 height 24
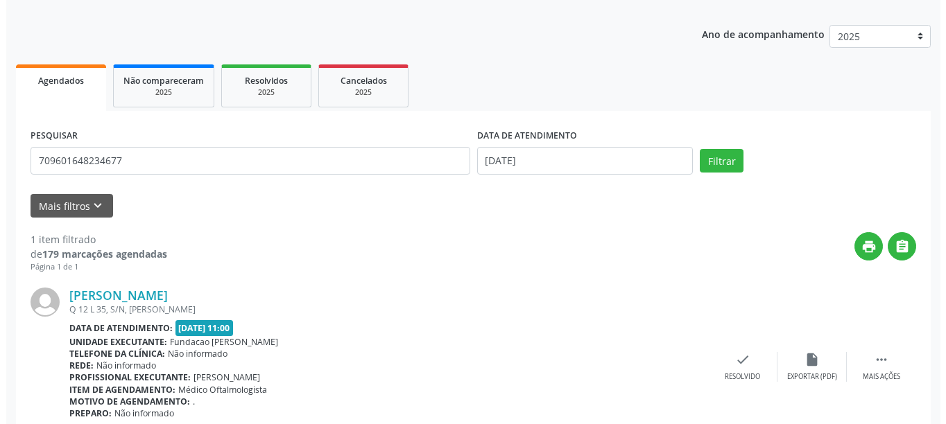
scroll to position [203, 0]
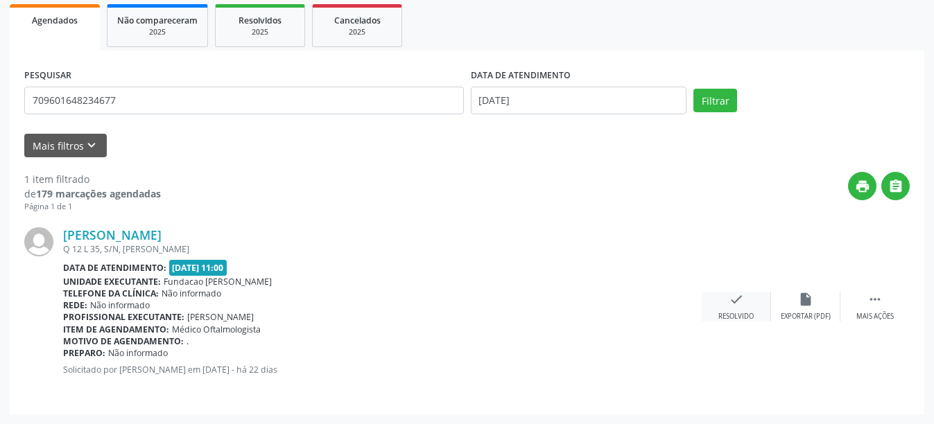
click at [737, 302] on icon "check" at bounding box center [736, 299] width 15 height 15
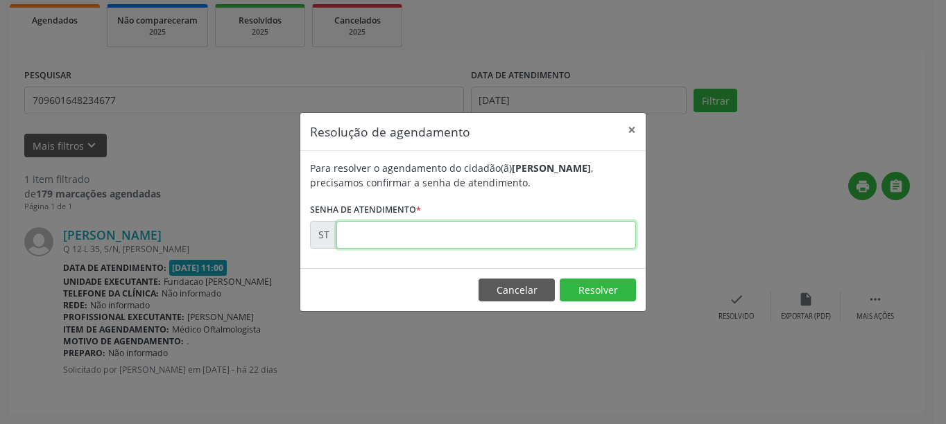
click at [390, 242] on input "text" at bounding box center [486, 235] width 300 height 28
type input "00013347"
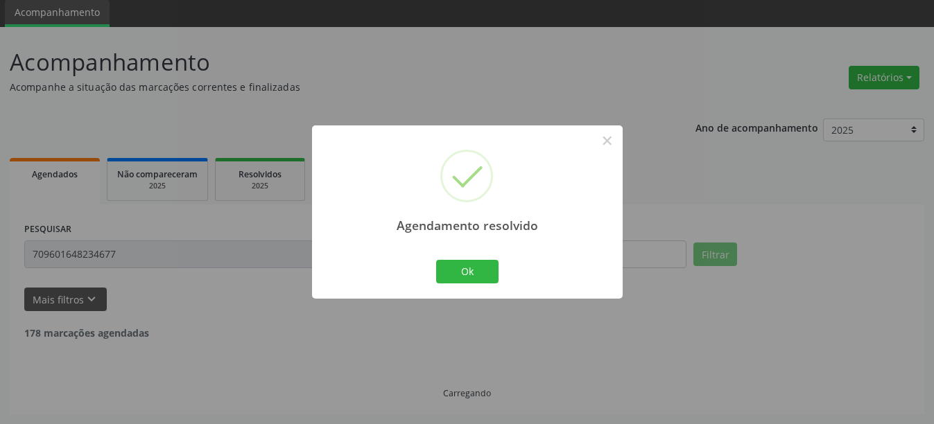
scroll to position [4, 0]
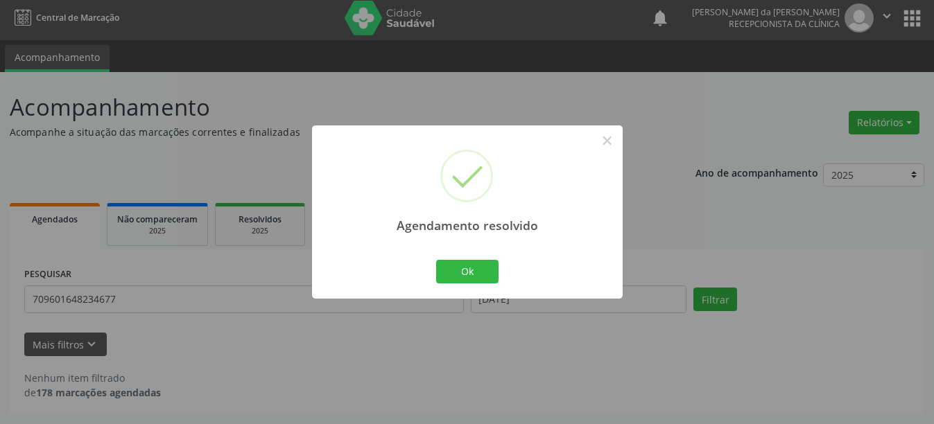
click at [446, 287] on div "Agendamento resolvido × Ok Cancel" at bounding box center [467, 212] width 311 height 173
click at [475, 264] on button "Ok" at bounding box center [467, 272] width 62 height 24
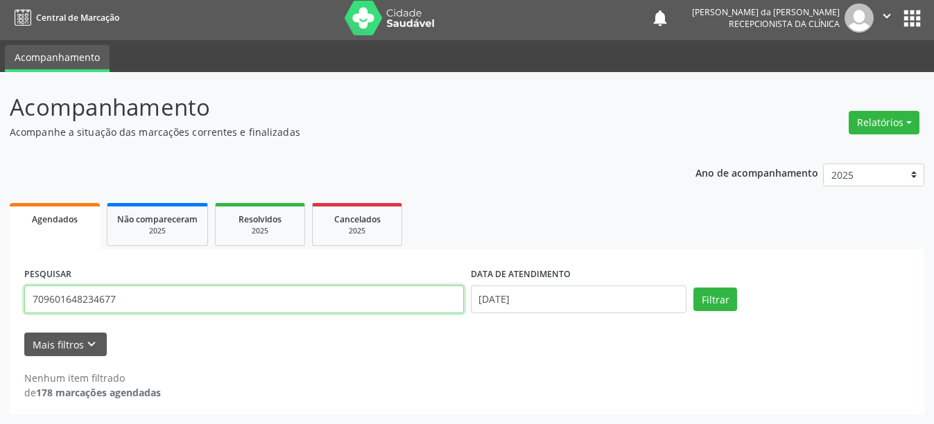
click at [161, 296] on input "709601648234677" at bounding box center [244, 300] width 440 height 28
type input "7"
type input "702501339108336"
click at [694, 288] on button "Filtrar" at bounding box center [716, 300] width 44 height 24
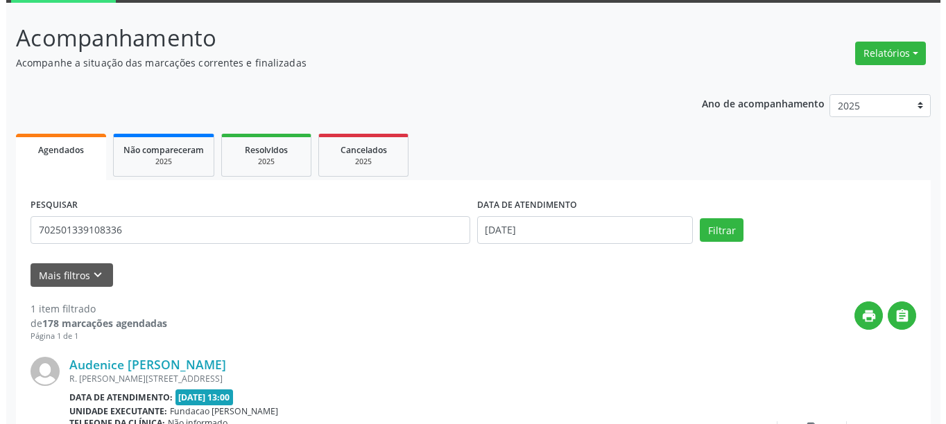
scroll to position [143, 0]
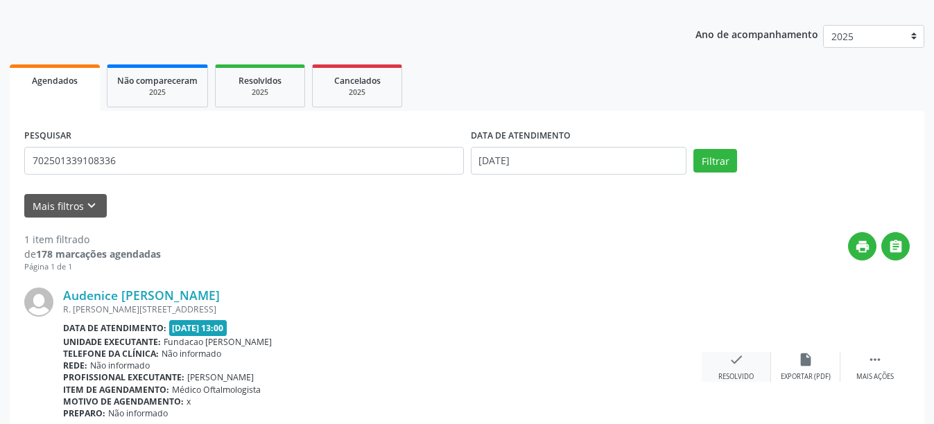
click at [724, 359] on div "check Resolvido" at bounding box center [736, 367] width 69 height 30
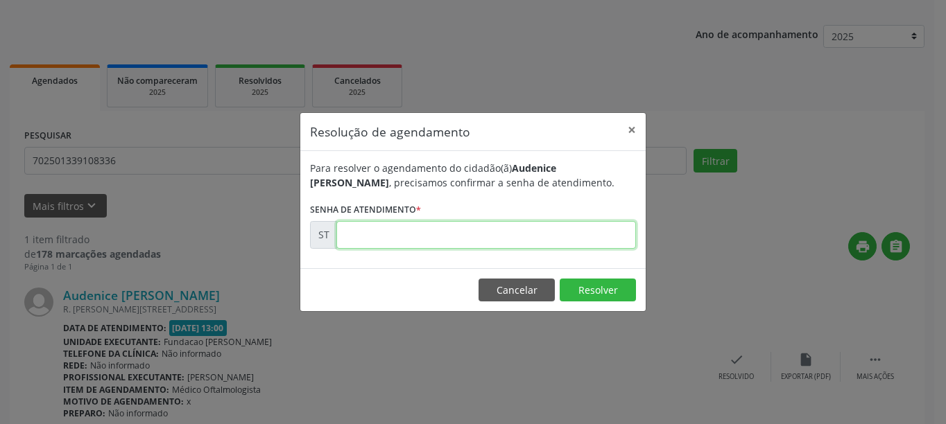
click at [452, 238] on input "text" at bounding box center [486, 235] width 300 height 28
type input "00014310"
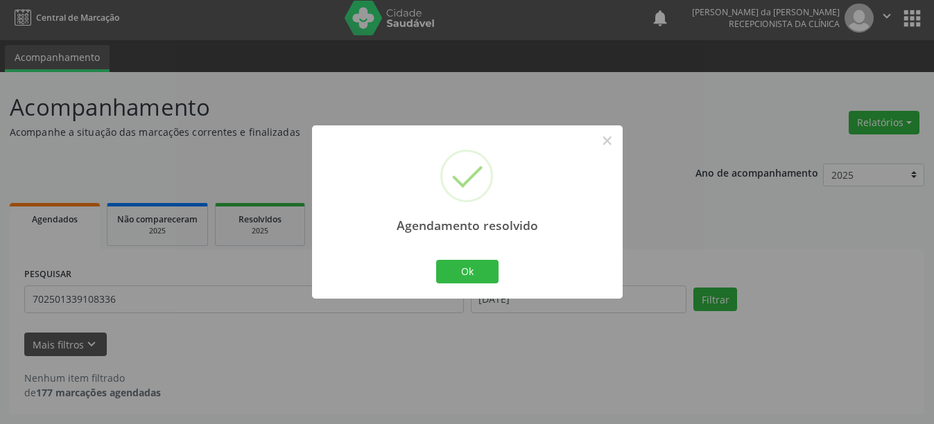
scroll to position [4, 0]
click at [478, 277] on button "Ok" at bounding box center [467, 272] width 62 height 24
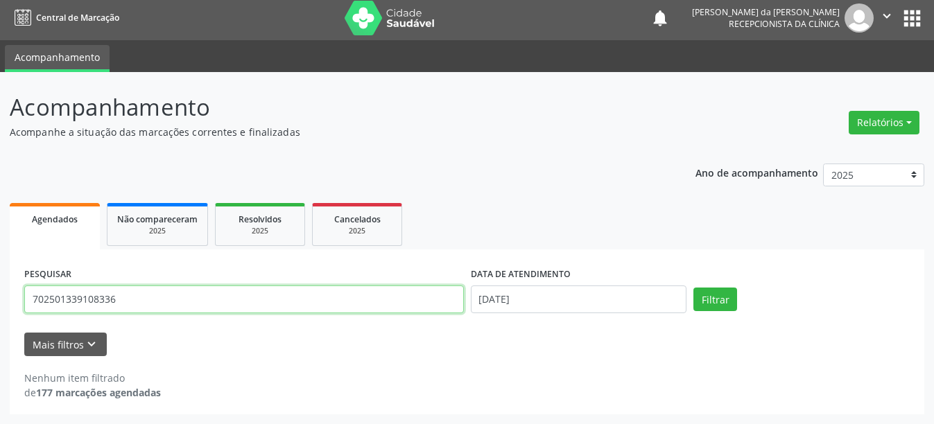
click at [147, 300] on input "702501339108336" at bounding box center [244, 300] width 440 height 28
type input "7"
type input "898003425373015"
click at [694, 288] on button "Filtrar" at bounding box center [716, 300] width 44 height 24
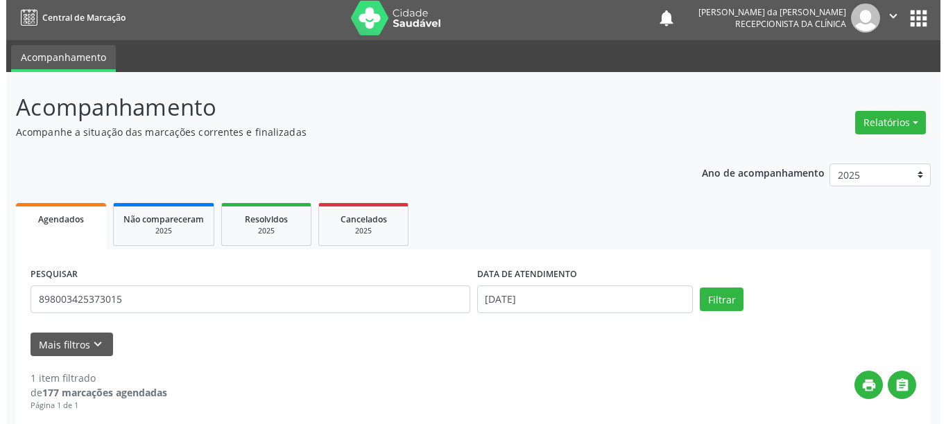
scroll to position [203, 0]
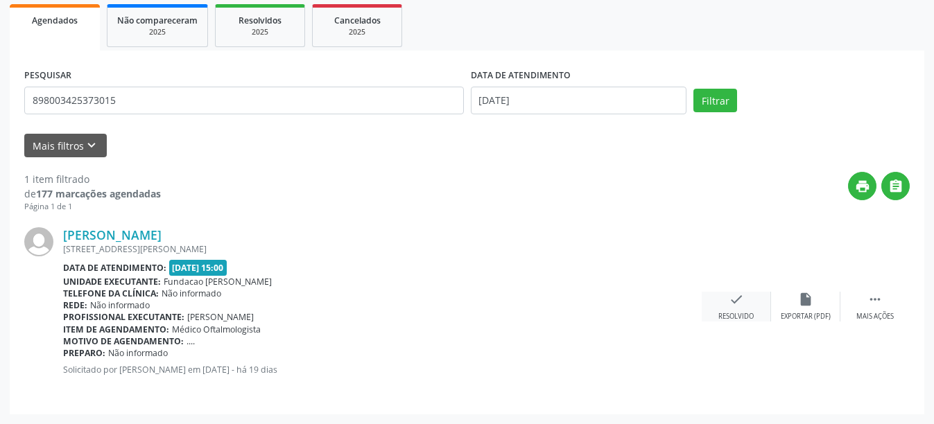
click at [729, 316] on div "Resolvido" at bounding box center [735, 317] width 35 height 10
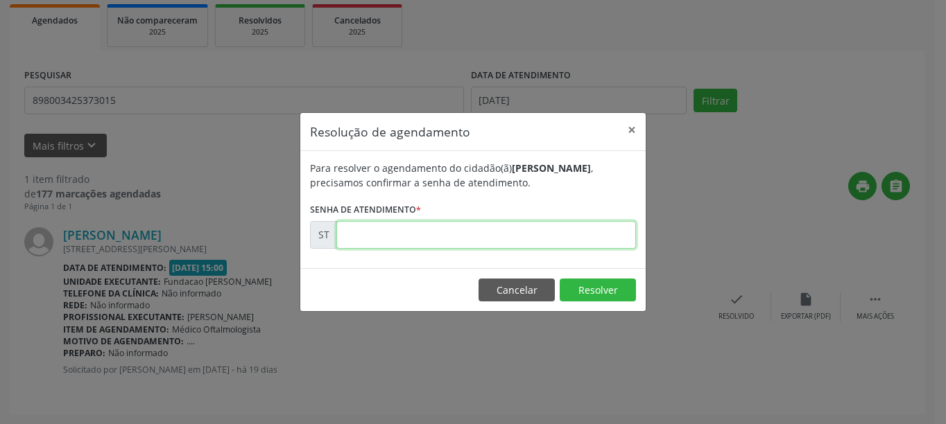
click at [386, 232] on input "text" at bounding box center [486, 235] width 300 height 28
type input "00014589"
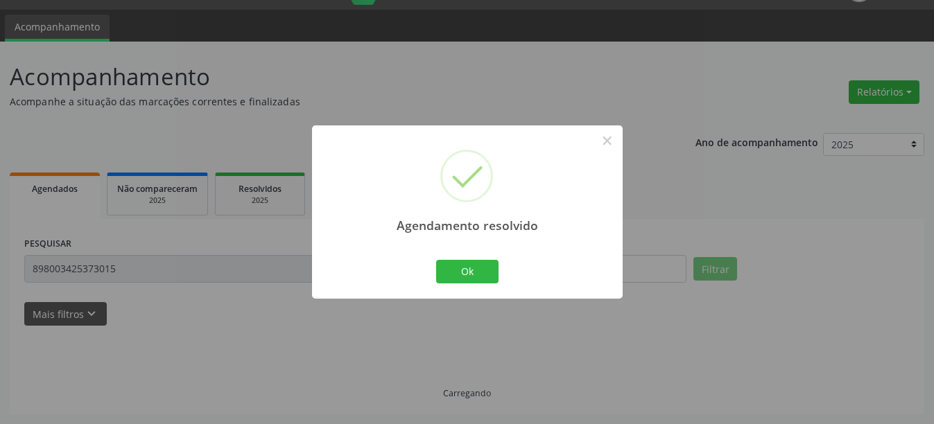
scroll to position [4, 0]
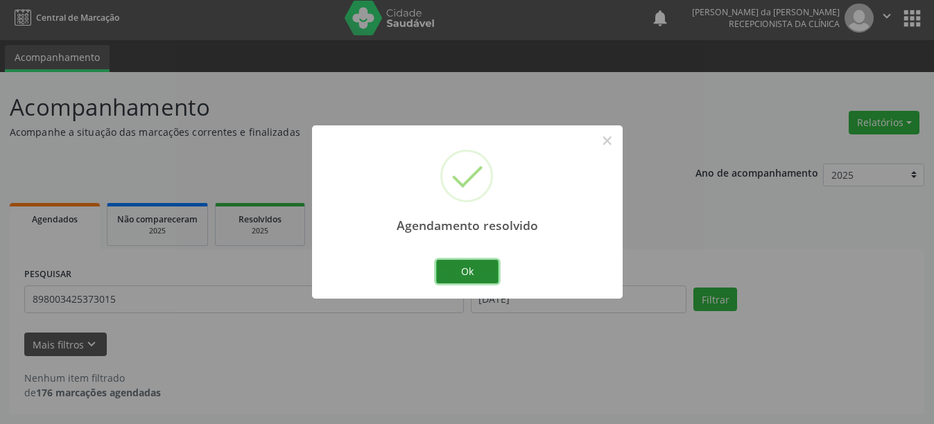
click at [436, 272] on button "Ok" at bounding box center [467, 272] width 62 height 24
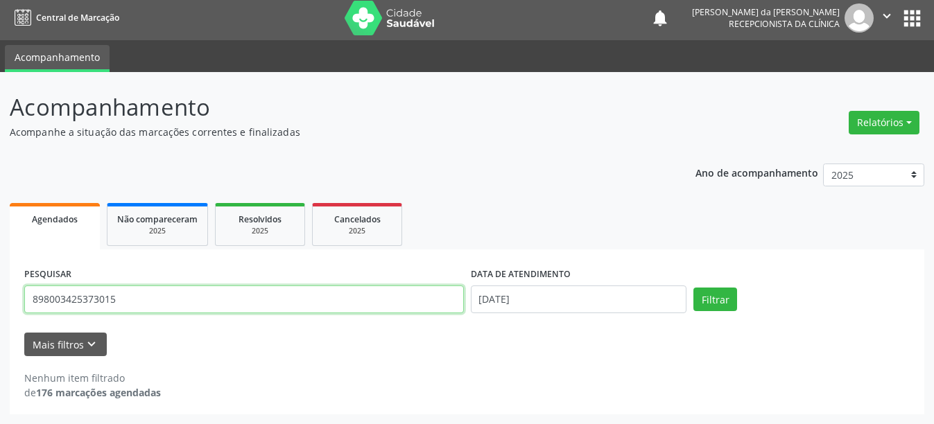
click at [164, 297] on input "898003425373015" at bounding box center [244, 300] width 440 height 28
type input "8"
type input "162525948310002"
click at [694, 288] on button "Filtrar" at bounding box center [716, 300] width 44 height 24
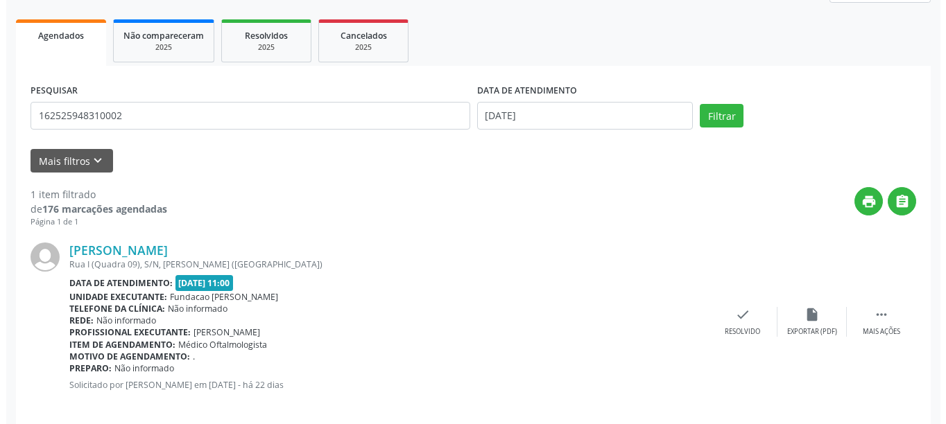
scroll to position [203, 0]
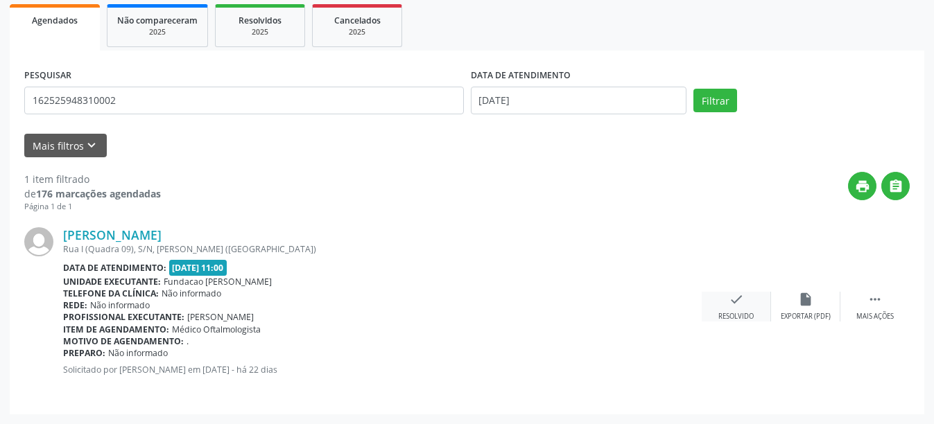
click at [723, 313] on div "Resolvido" at bounding box center [735, 317] width 35 height 10
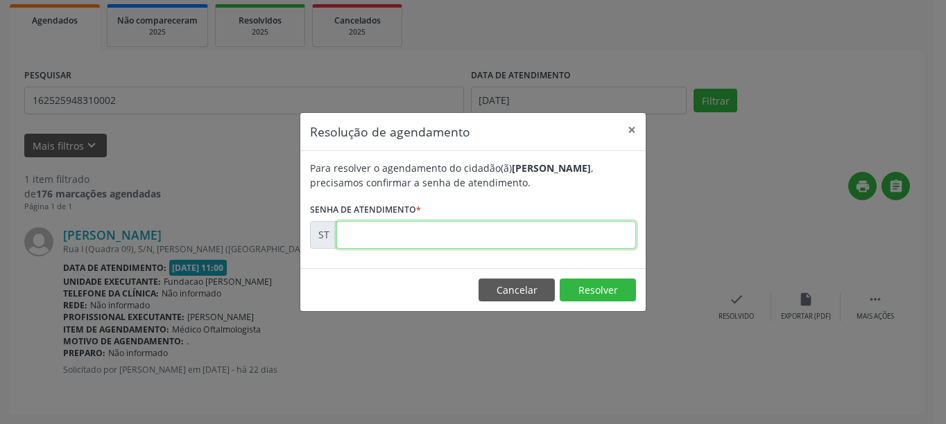
click at [463, 235] on input "text" at bounding box center [486, 235] width 300 height 28
type input "00013345"
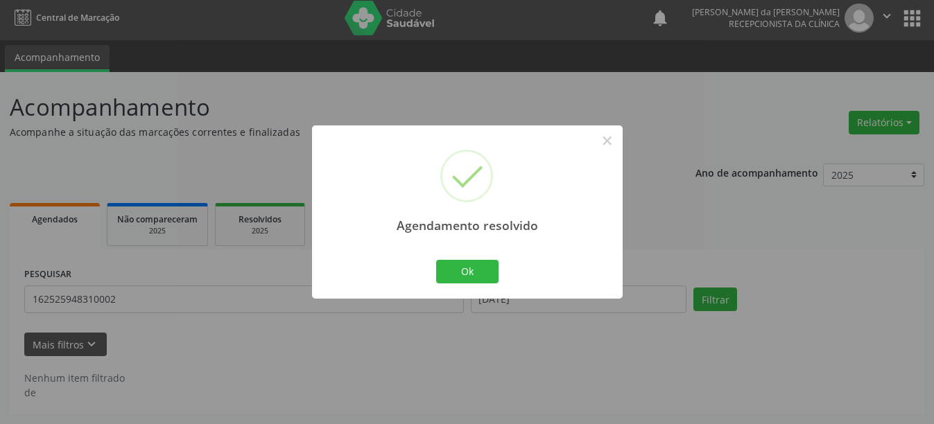
scroll to position [4, 0]
click at [454, 277] on button "Ok" at bounding box center [467, 272] width 62 height 24
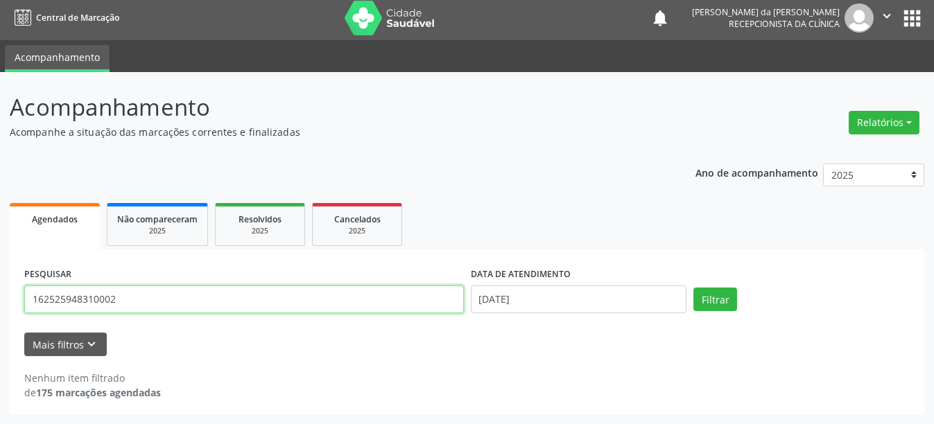
click at [155, 302] on input "162525948310002" at bounding box center [244, 300] width 440 height 28
type input "1"
type input "898003494286509"
click at [694, 288] on button "Filtrar" at bounding box center [716, 300] width 44 height 24
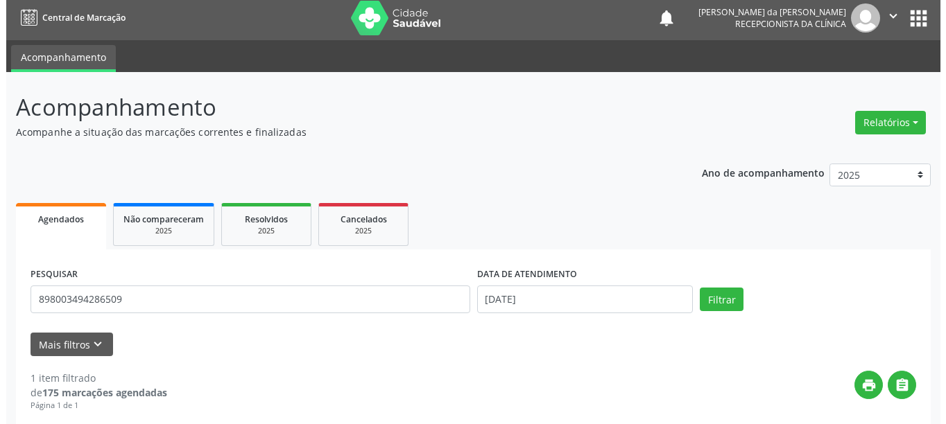
scroll to position [203, 0]
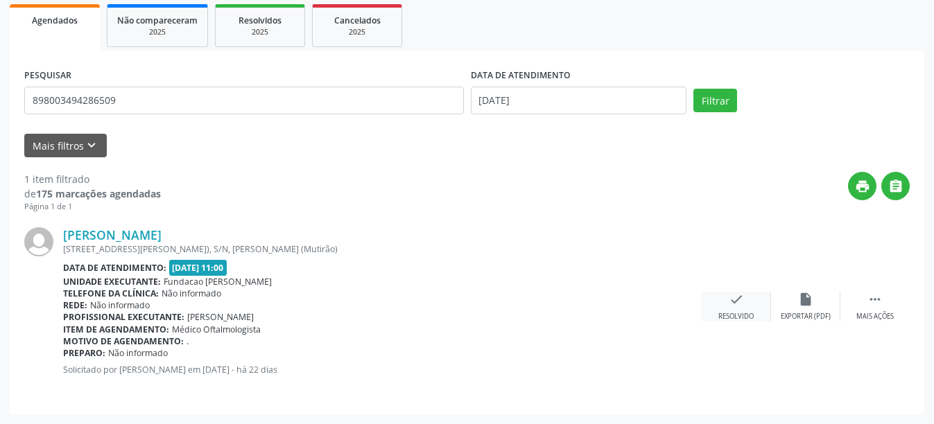
click at [734, 310] on div "check Resolvido" at bounding box center [736, 307] width 69 height 30
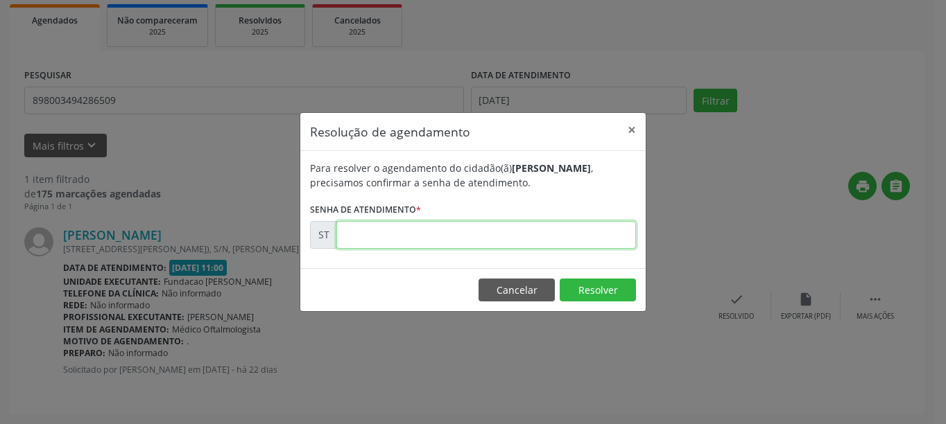
click at [407, 243] on input "text" at bounding box center [486, 235] width 300 height 28
type input "00013349"
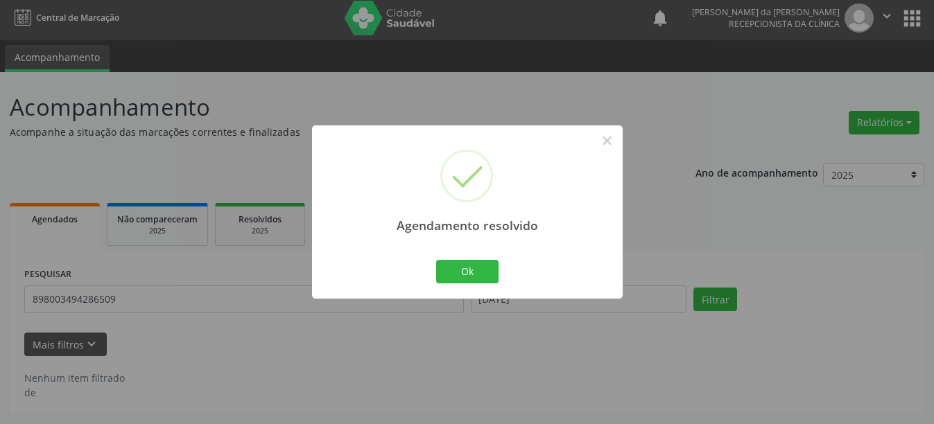
scroll to position [4, 0]
click at [480, 261] on button "Ok" at bounding box center [467, 272] width 62 height 24
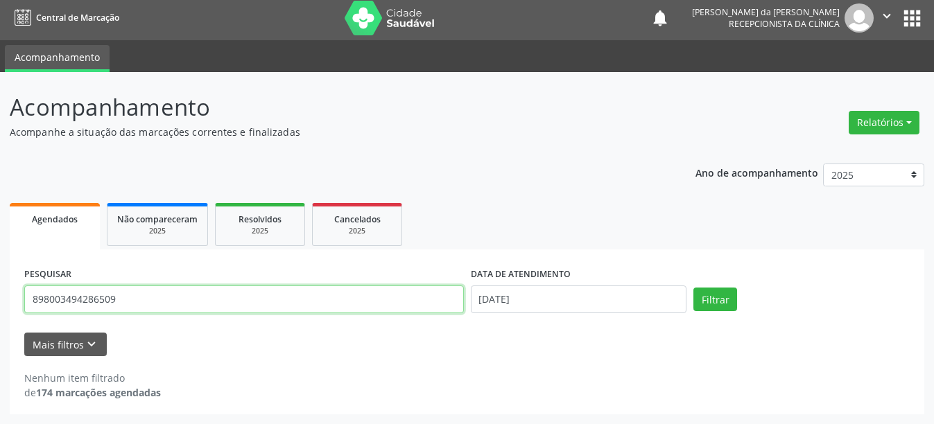
click at [143, 300] on input "898003494286509" at bounding box center [244, 300] width 440 height 28
type input "8"
type input "898004038516999"
click at [694, 288] on button "Filtrar" at bounding box center [716, 300] width 44 height 24
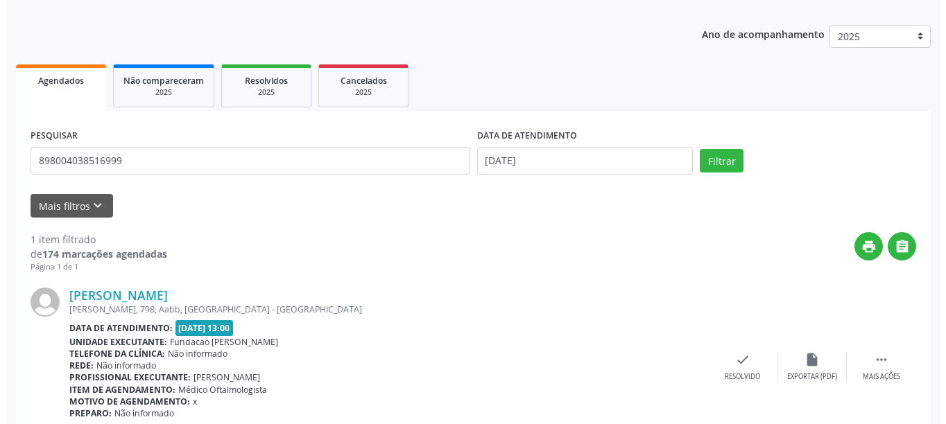
scroll to position [203, 0]
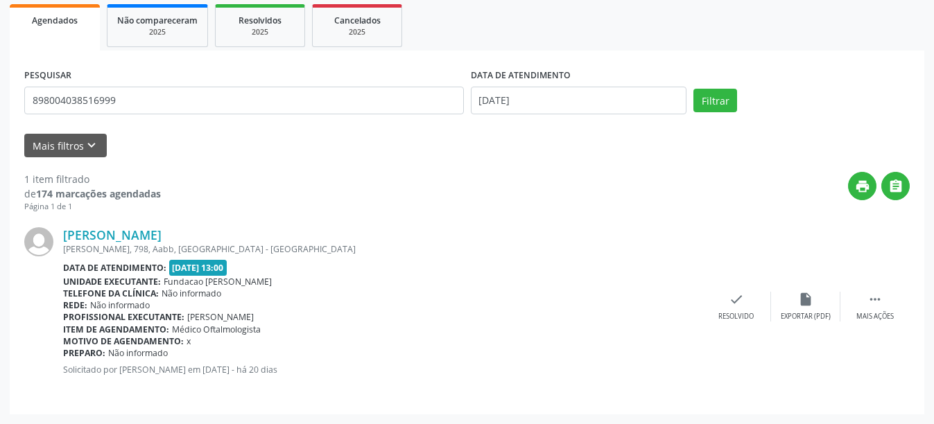
click at [728, 324] on div "[PERSON_NAME] [PERSON_NAME][STREET_ADDRESS] Data de atendimento: [DATE] 13:00 U…" at bounding box center [467, 306] width 886 height 187
click at [728, 316] on div "Resolvido" at bounding box center [735, 317] width 35 height 10
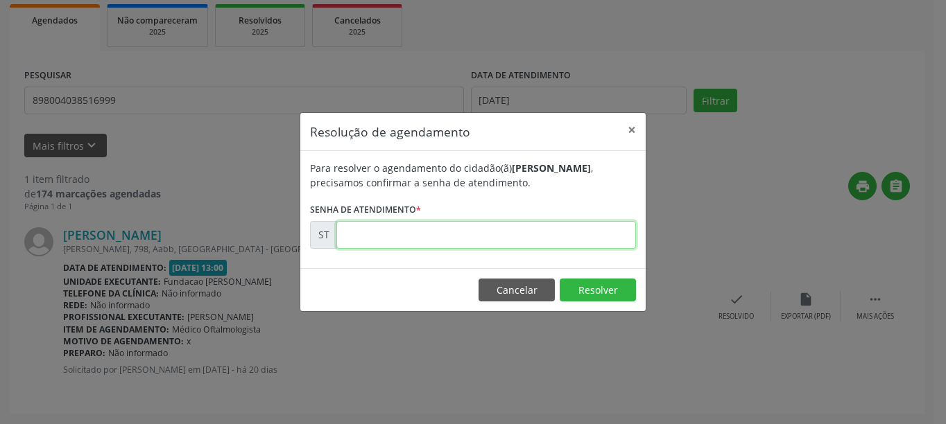
click at [446, 227] on input "text" at bounding box center [486, 235] width 300 height 28
type input "00014287"
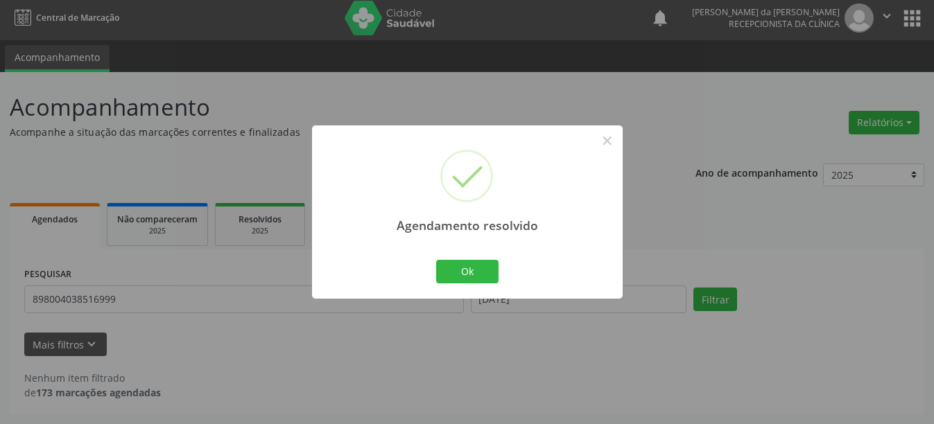
scroll to position [4, 0]
click at [452, 279] on button "Ok" at bounding box center [467, 272] width 62 height 24
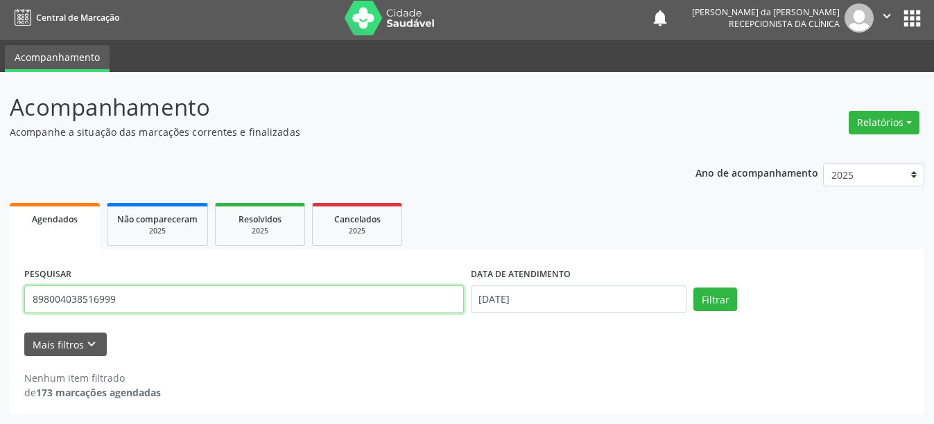
click at [207, 298] on input "898004038516999" at bounding box center [244, 300] width 440 height 28
type input "8"
type input "707302034206370"
click at [694, 288] on button "Filtrar" at bounding box center [716, 300] width 44 height 24
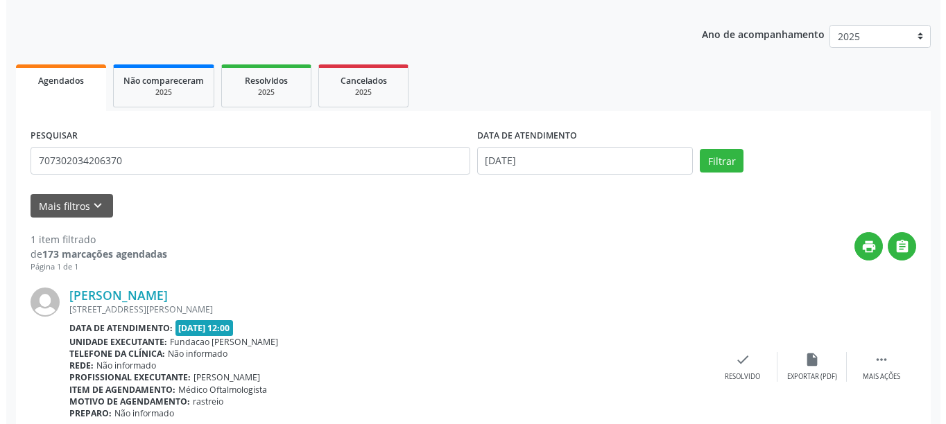
scroll to position [203, 0]
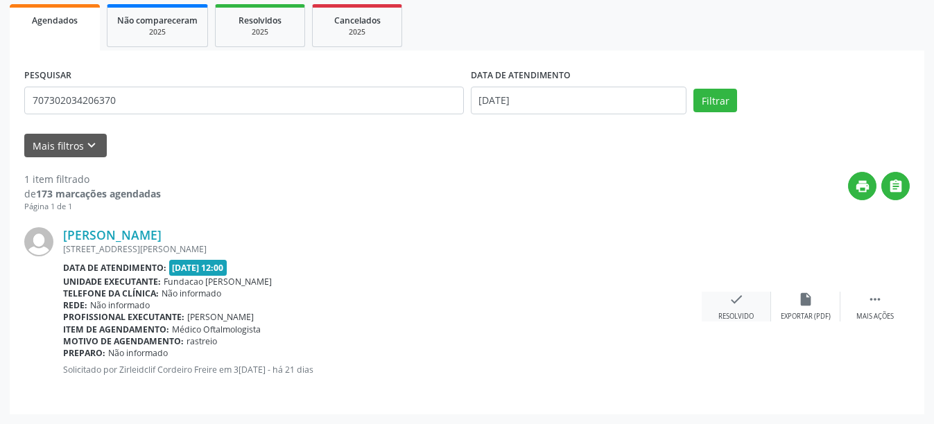
click at [744, 320] on div "Resolvido" at bounding box center [735, 317] width 35 height 10
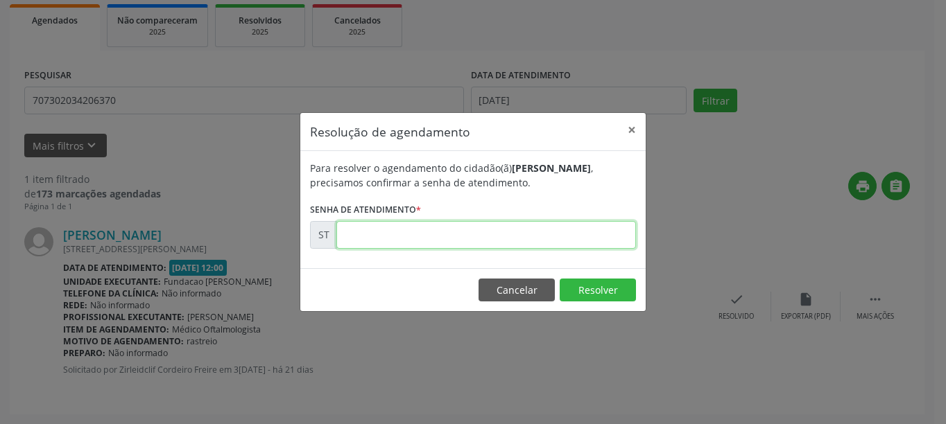
click at [396, 240] on input "text" at bounding box center [486, 235] width 300 height 28
type input "00013794"
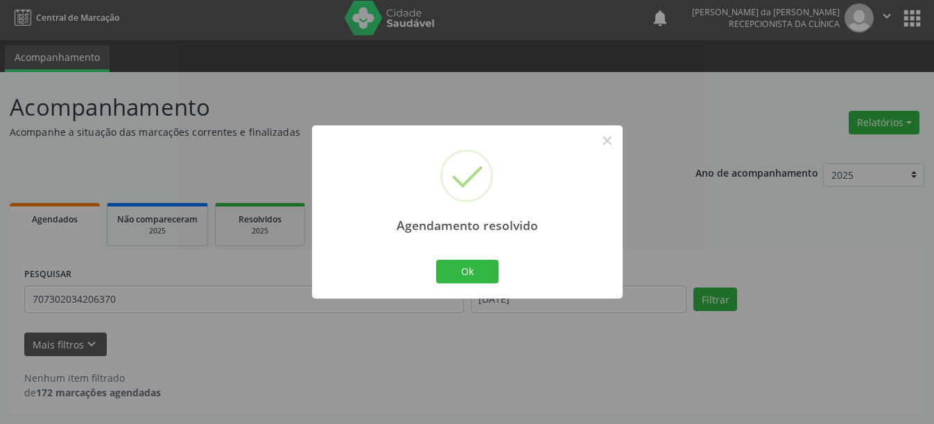
scroll to position [4, 0]
click at [469, 269] on button "Ok" at bounding box center [467, 272] width 62 height 24
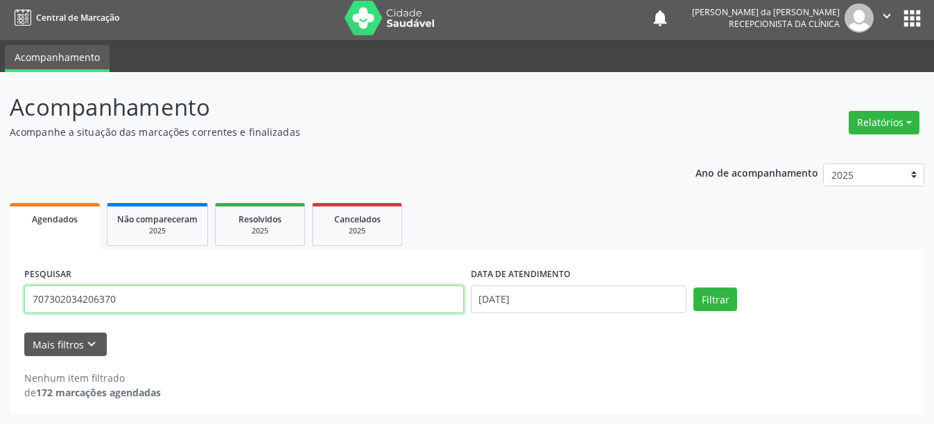
click at [166, 311] on input "707302034206370" at bounding box center [244, 300] width 440 height 28
type input "7"
type input "898003438617449"
click at [694, 288] on button "Filtrar" at bounding box center [716, 300] width 44 height 24
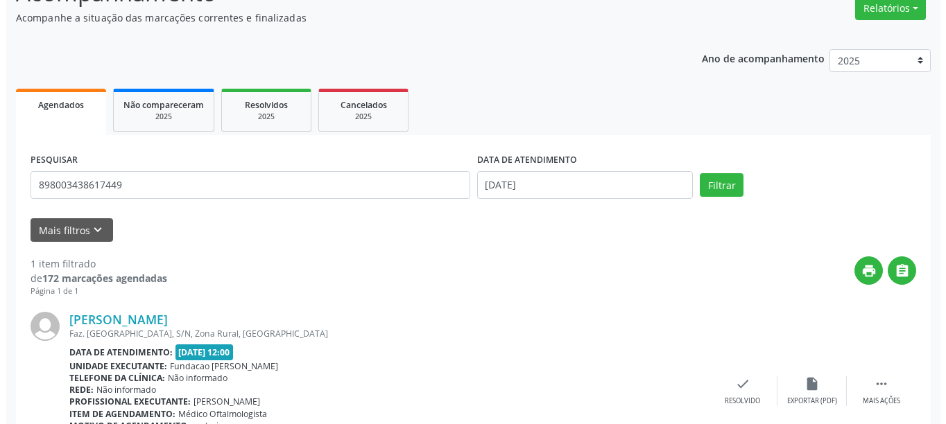
scroll to position [203, 0]
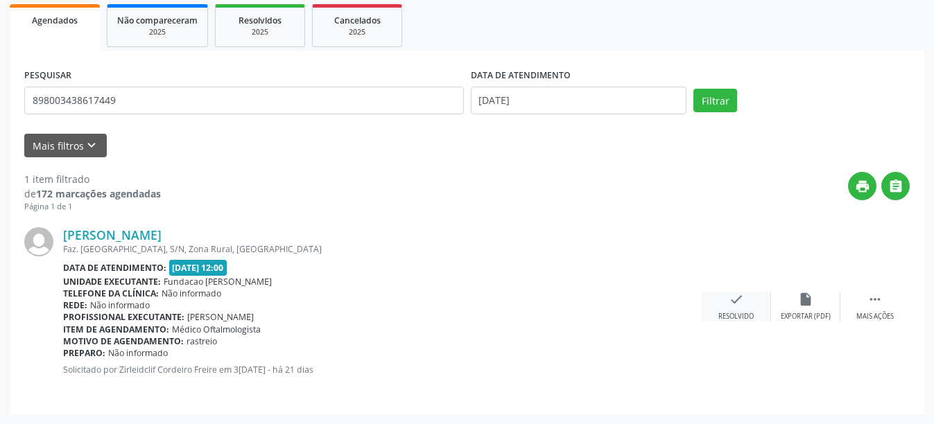
click at [731, 314] on div "Resolvido" at bounding box center [735, 317] width 35 height 10
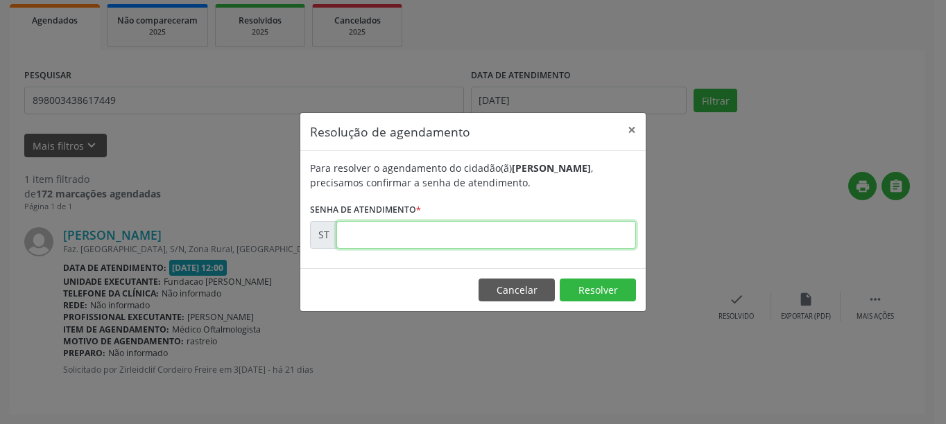
click at [426, 230] on input "text" at bounding box center [486, 235] width 300 height 28
type input "00013796"
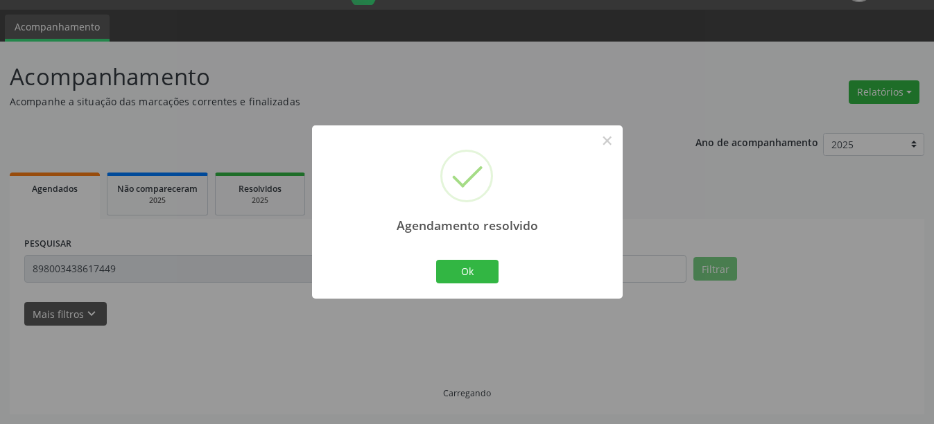
scroll to position [4, 0]
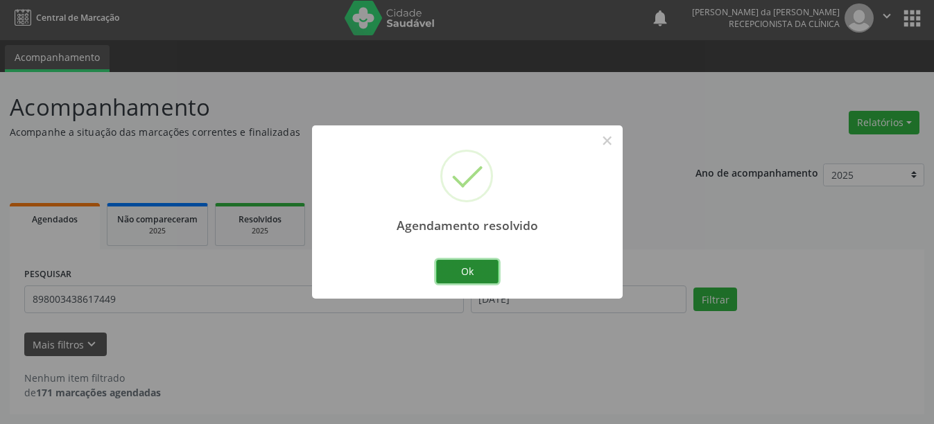
click at [492, 271] on button "Ok" at bounding box center [467, 272] width 62 height 24
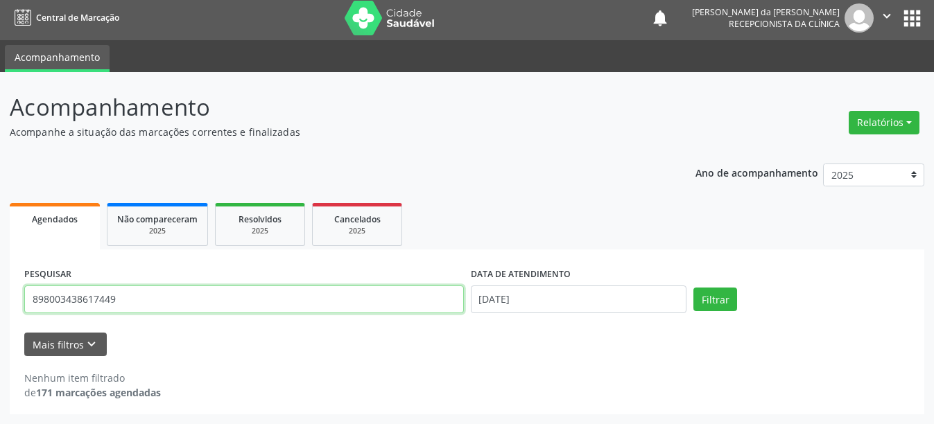
click at [261, 307] on input "898003438617449" at bounding box center [244, 300] width 440 height 28
type input "8"
type input "160717708830005"
click at [694, 288] on button "Filtrar" at bounding box center [716, 300] width 44 height 24
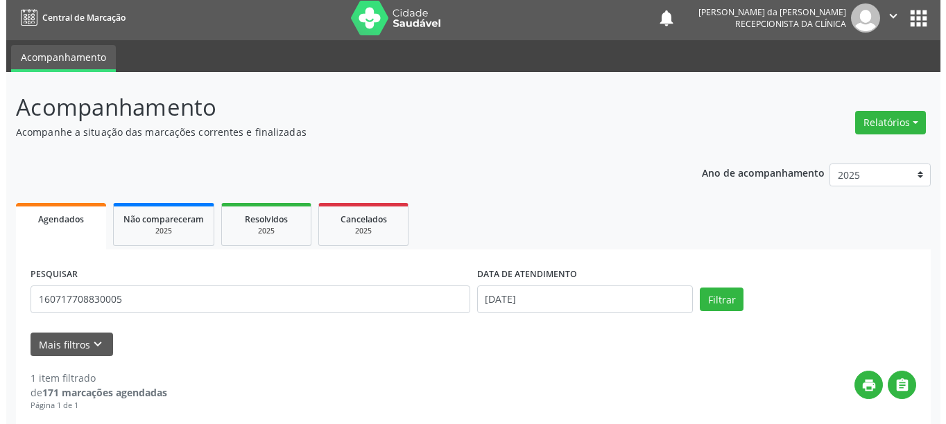
scroll to position [203, 0]
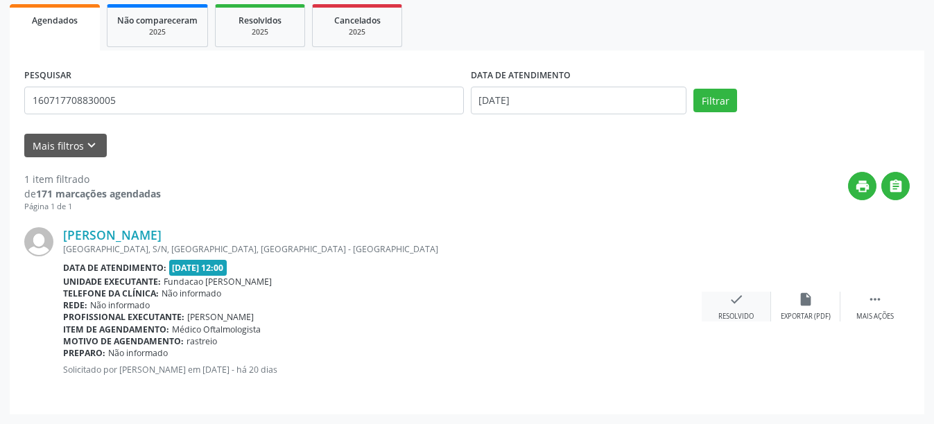
click at [748, 317] on div "Resolvido" at bounding box center [735, 317] width 35 height 10
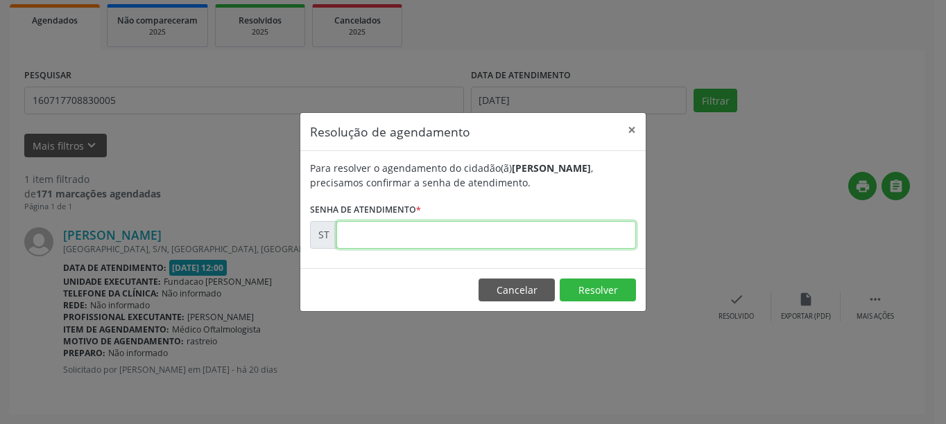
click at [379, 232] on input "text" at bounding box center [486, 235] width 300 height 28
type input "00014146"
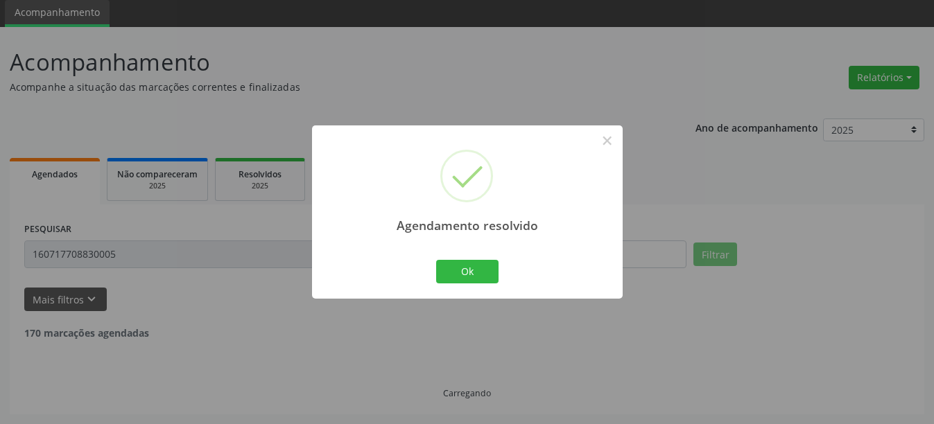
scroll to position [4, 0]
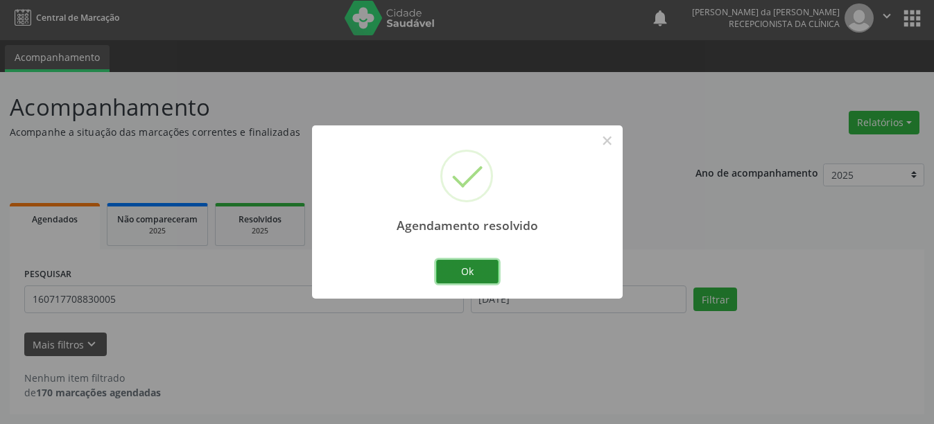
click at [469, 282] on button "Ok" at bounding box center [467, 272] width 62 height 24
